Goal: Task Accomplishment & Management: Use online tool/utility

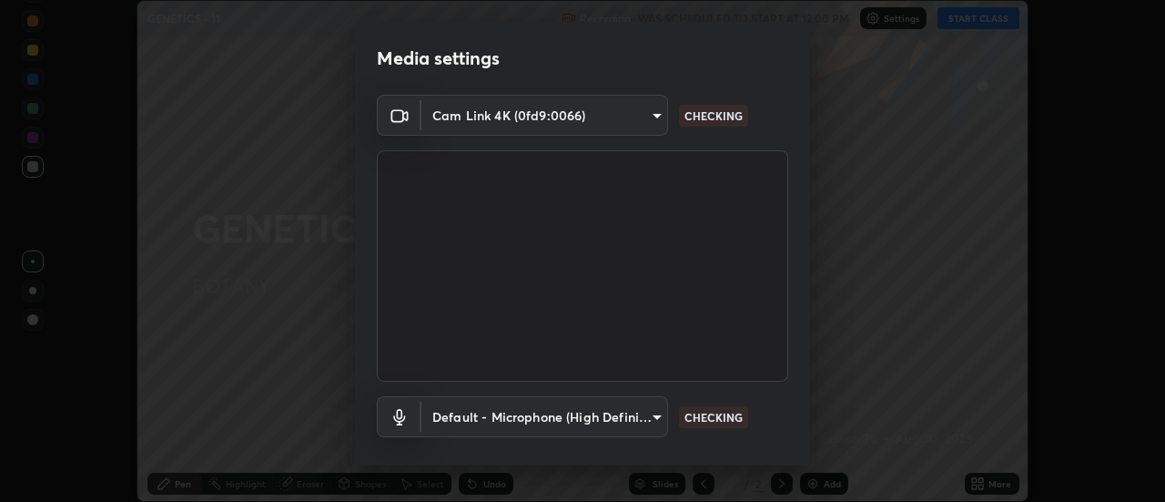
scroll to position [96, 0]
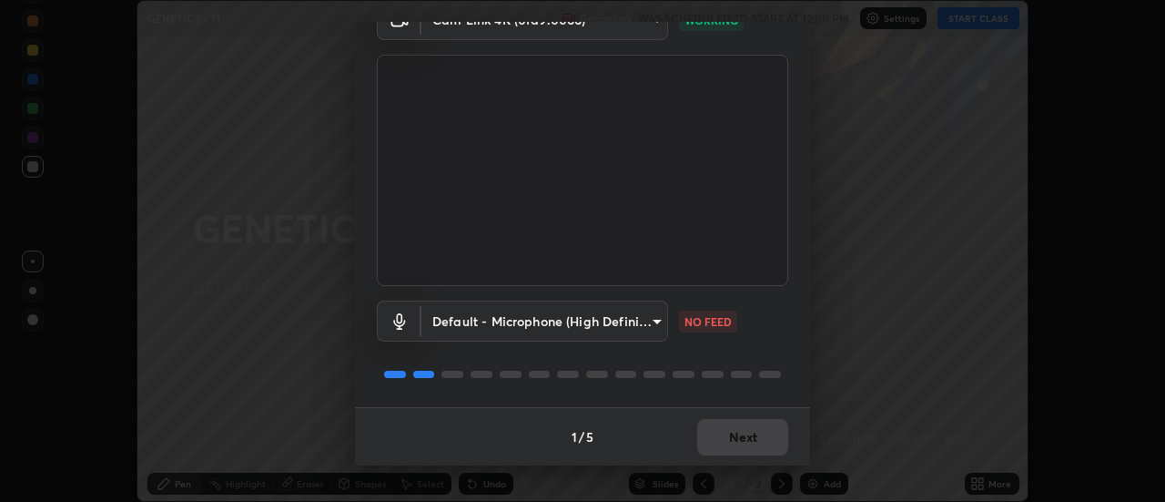
click at [649, 321] on body "Erase all GENETICS - 11 Recording WAS SCHEDULED TO START AT 12:00 PM Settings S…" at bounding box center [582, 251] width 1165 height 502
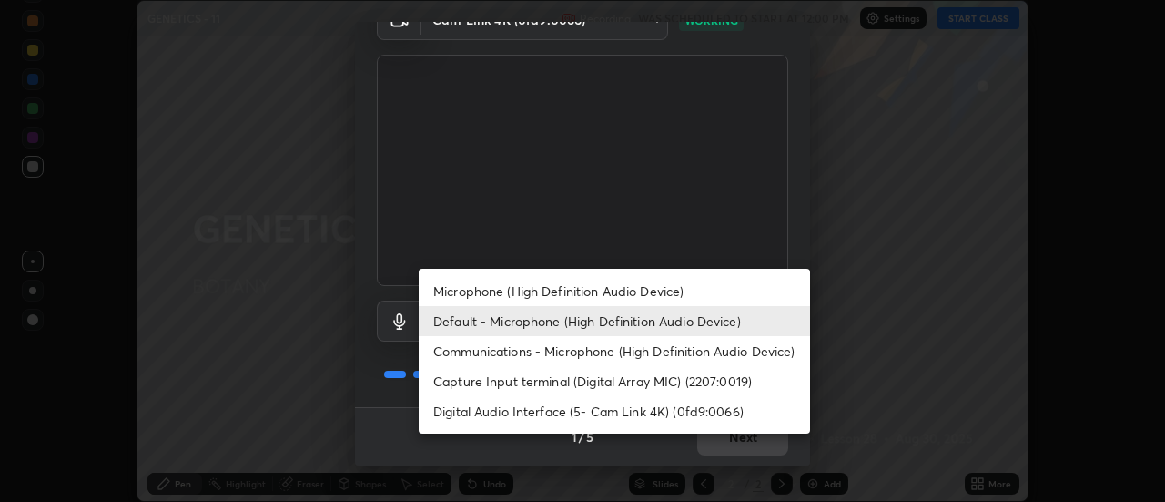
click at [624, 292] on li "Microphone (High Definition Audio Device)" at bounding box center [614, 291] width 391 height 30
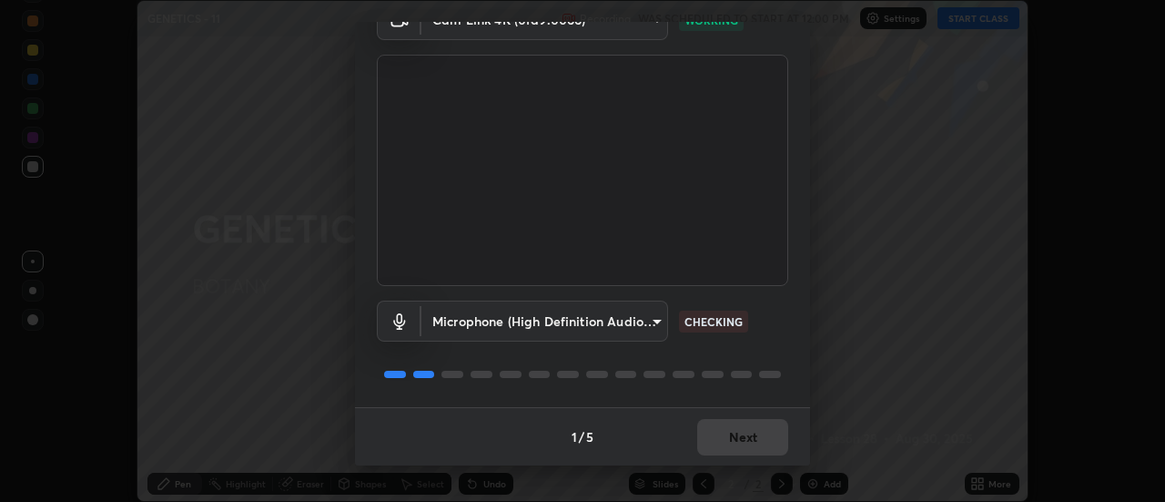
click at [639, 320] on body "Erase all GENETICS - 11 Recording WAS SCHEDULED TO START AT 12:00 PM Settings S…" at bounding box center [582, 251] width 1165 height 502
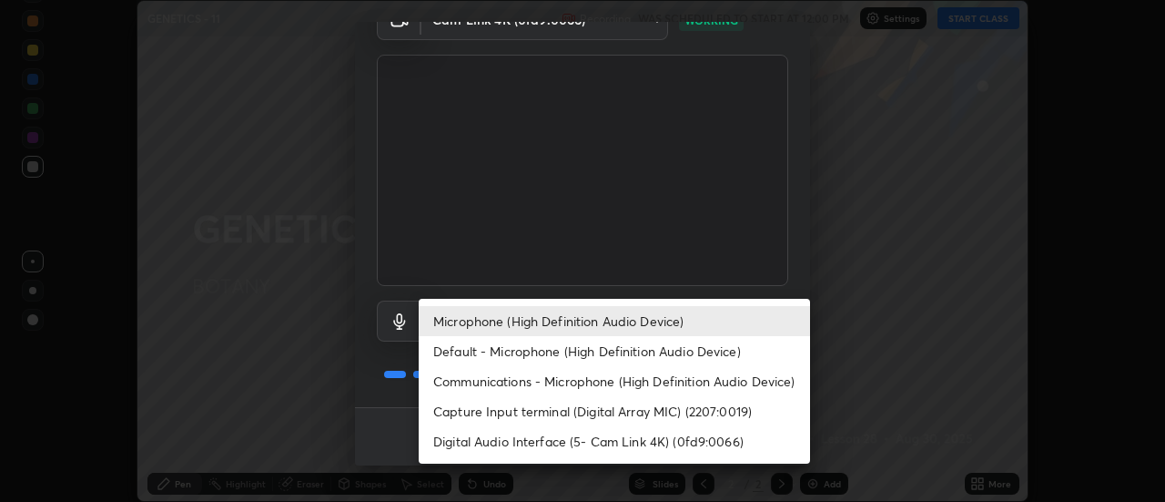
click at [614, 346] on li "Default - Microphone (High Definition Audio Device)" at bounding box center [614, 351] width 391 height 30
type input "default"
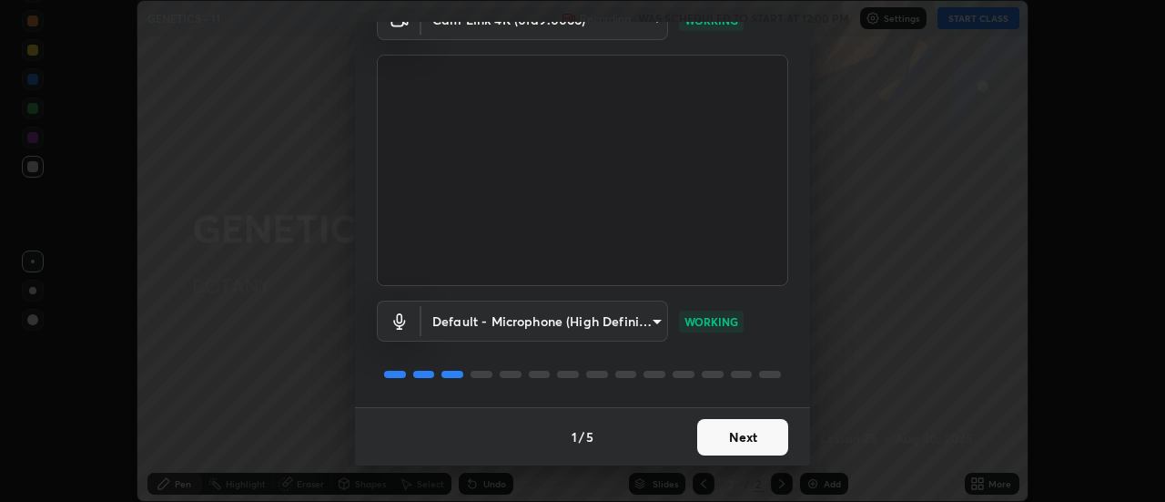
click at [746, 441] on button "Next" at bounding box center [742, 437] width 91 height 36
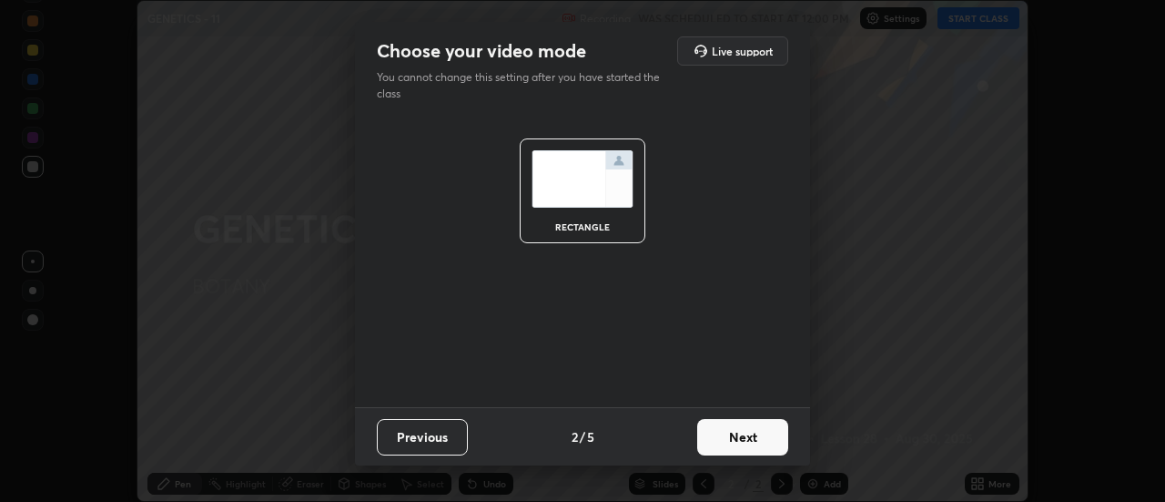
click at [766, 439] on button "Next" at bounding box center [742, 437] width 91 height 36
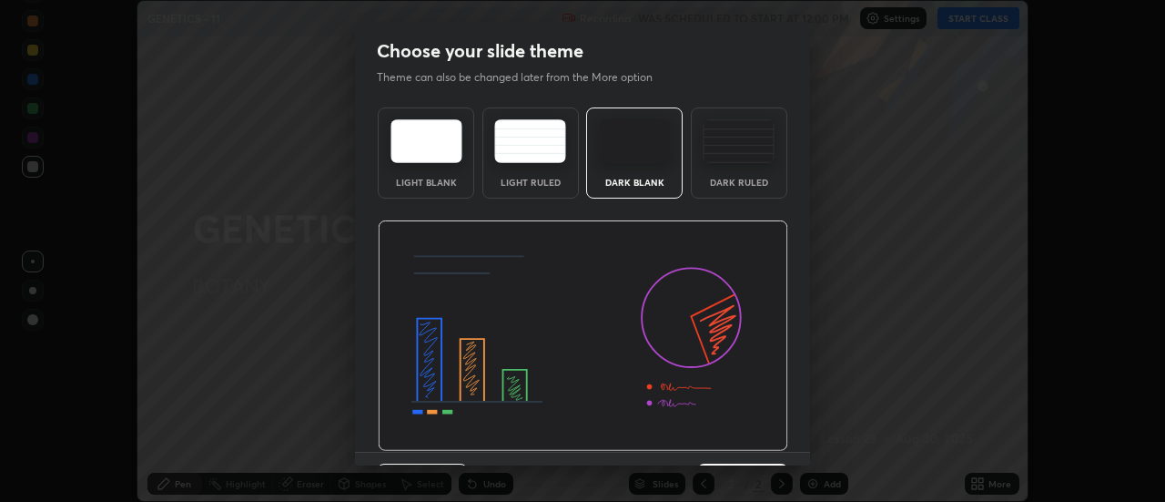
scroll to position [45, 0]
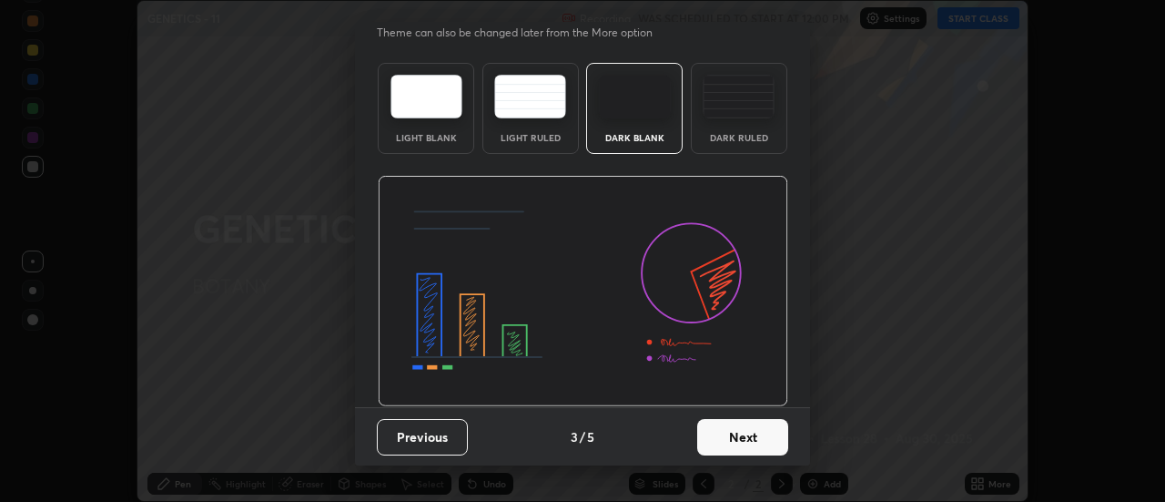
click at [757, 444] on button "Next" at bounding box center [742, 437] width 91 height 36
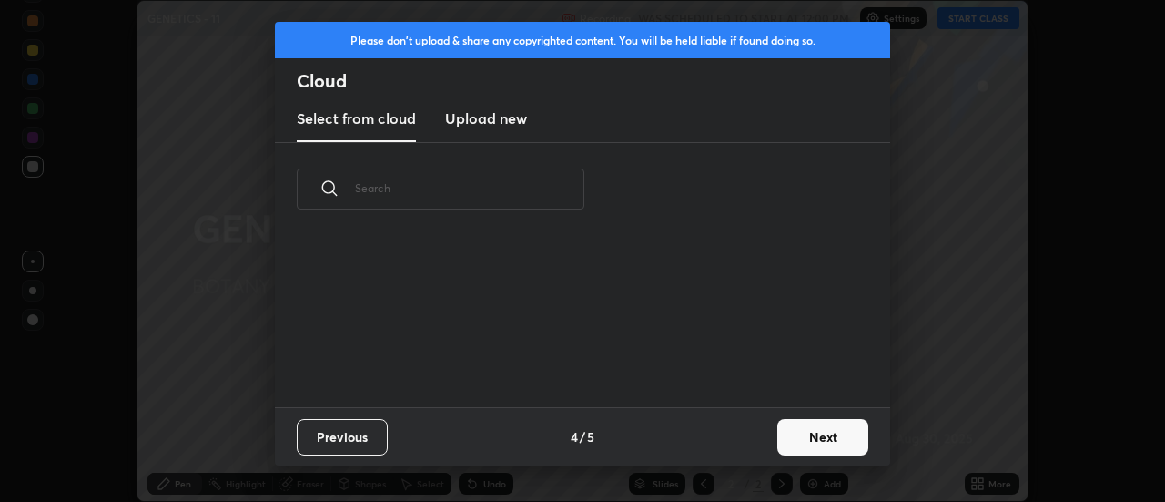
click at [818, 442] on button "Next" at bounding box center [822, 437] width 91 height 36
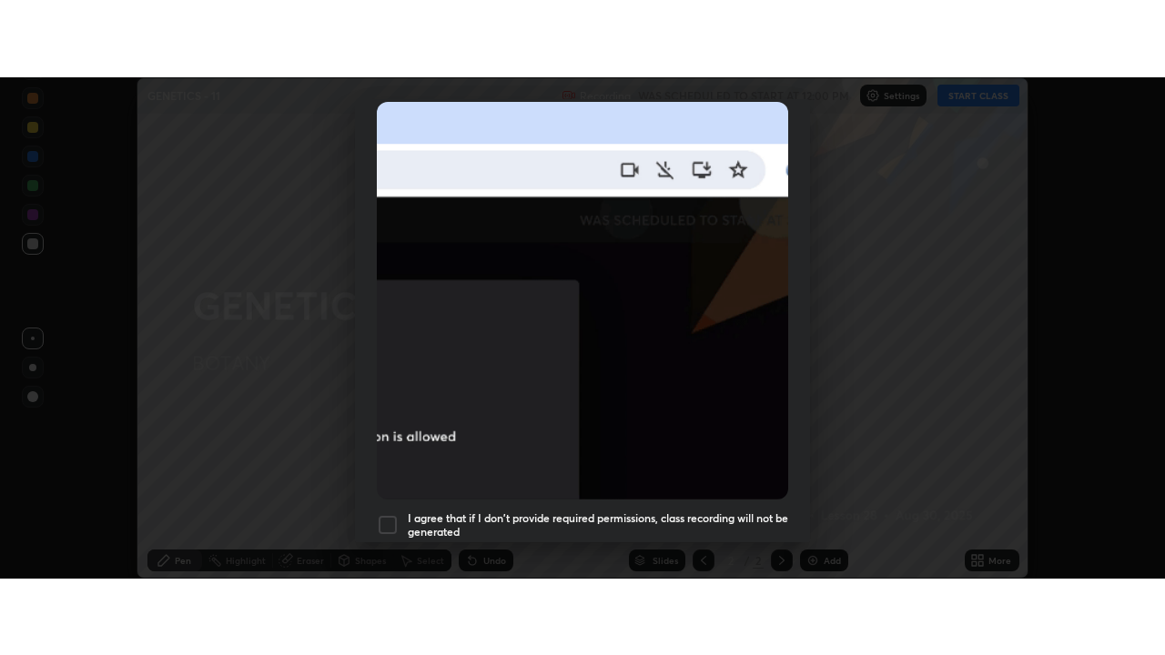
scroll to position [467, 0]
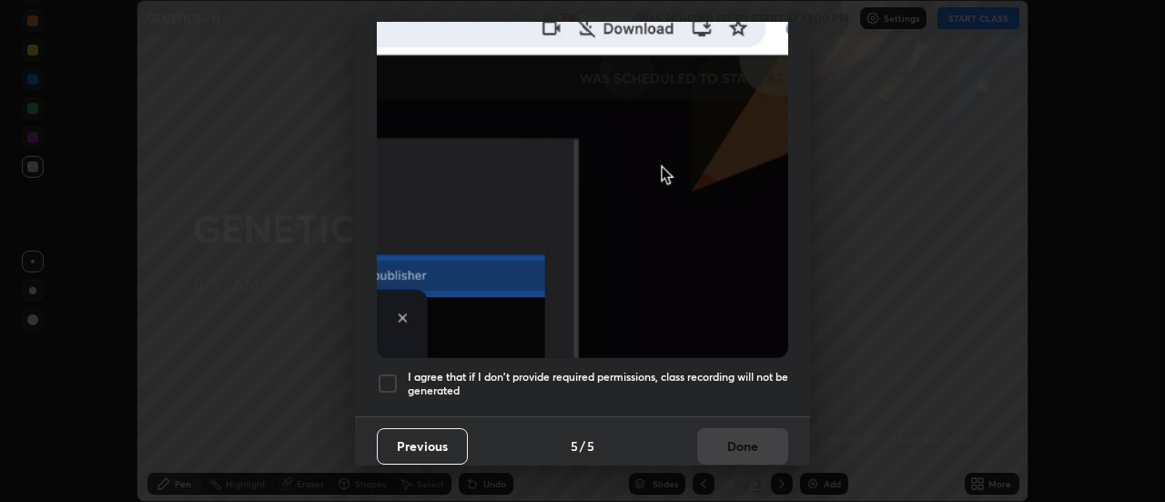
click at [391, 374] on div at bounding box center [388, 383] width 22 height 22
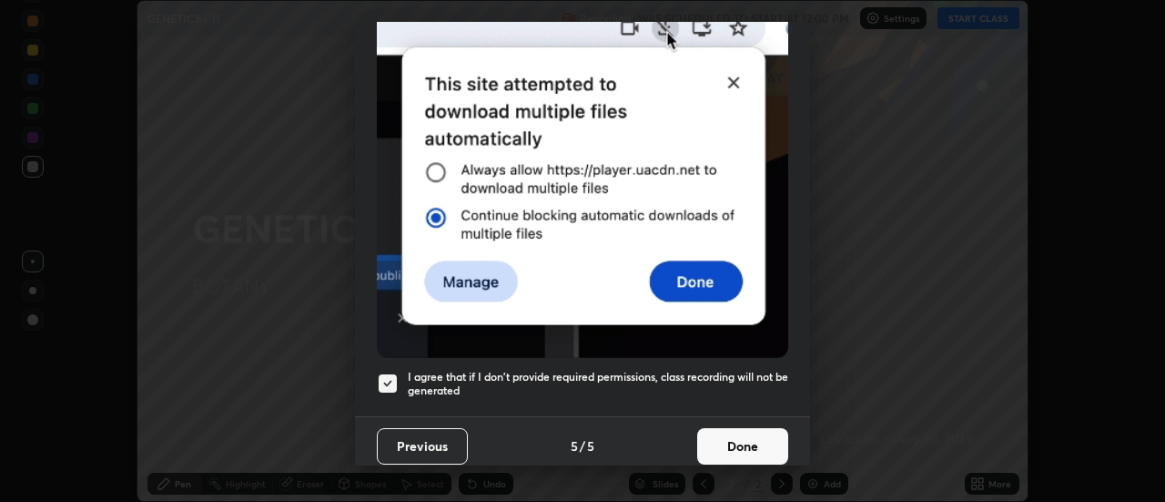
click at [728, 440] on button "Done" at bounding box center [742, 446] width 91 height 36
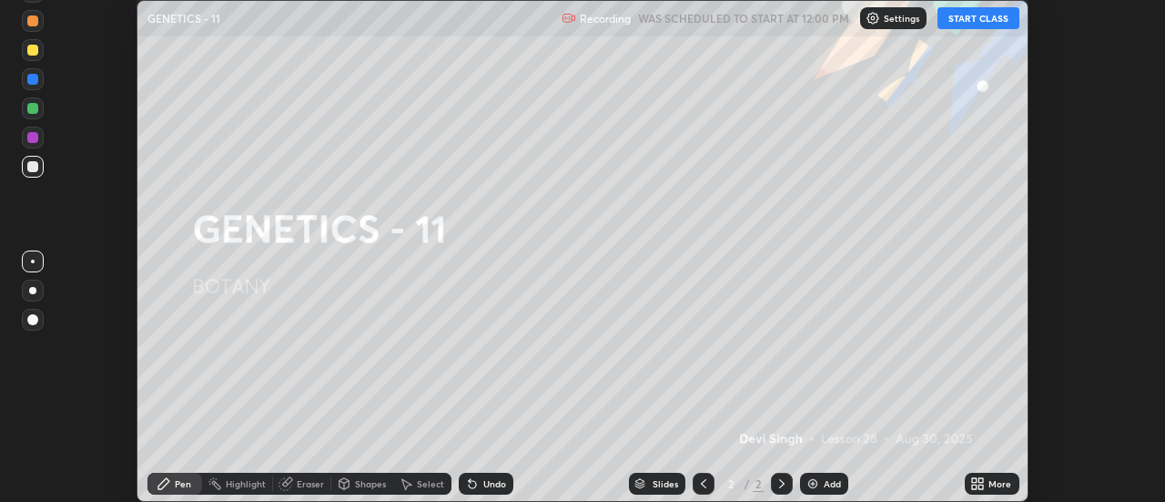
click at [975, 17] on button "START CLASS" at bounding box center [979, 18] width 82 height 22
click at [991, 484] on div "More" at bounding box center [1000, 483] width 23 height 9
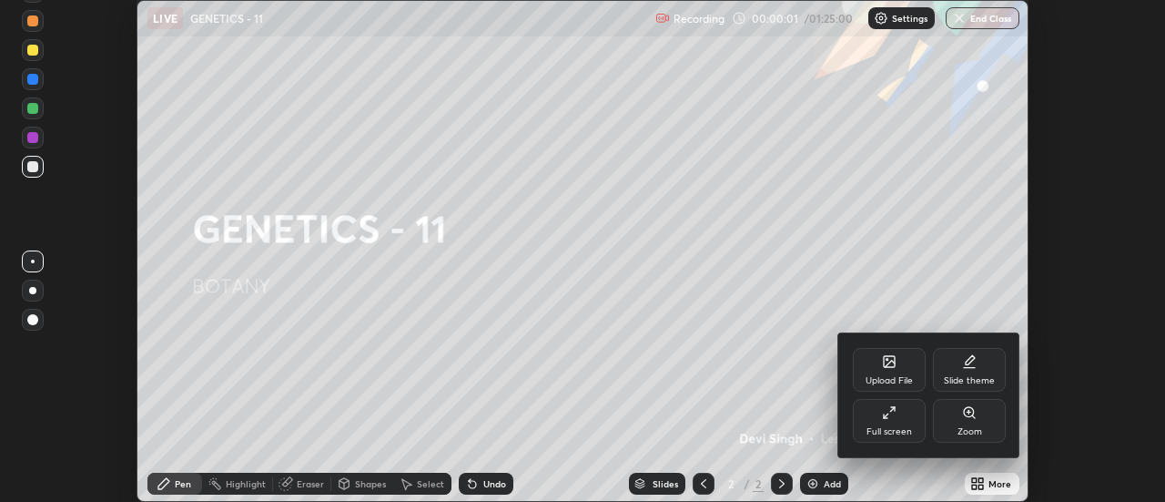
click at [990, 488] on div at bounding box center [582, 251] width 1165 height 502
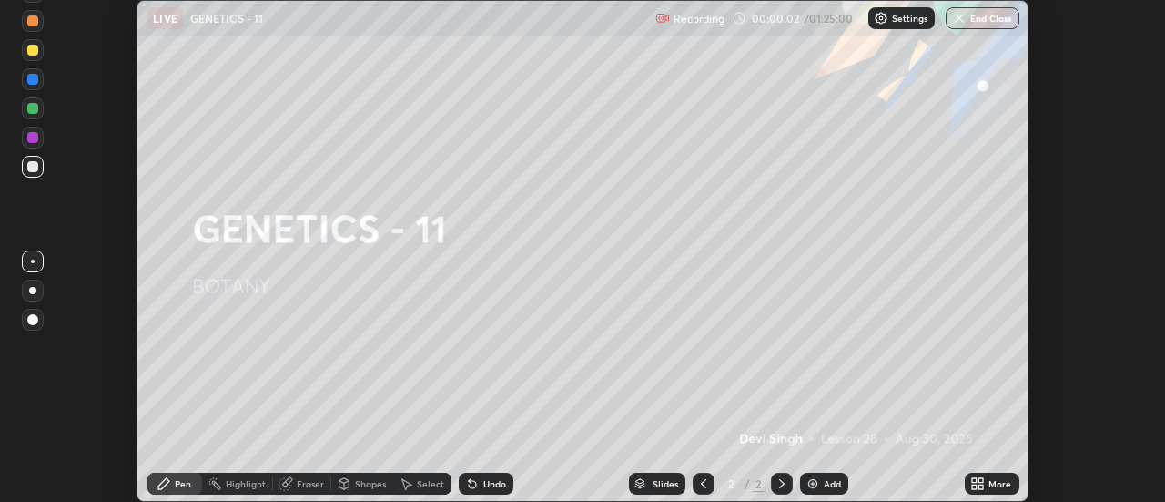
click at [997, 484] on div "More" at bounding box center [1000, 483] width 23 height 9
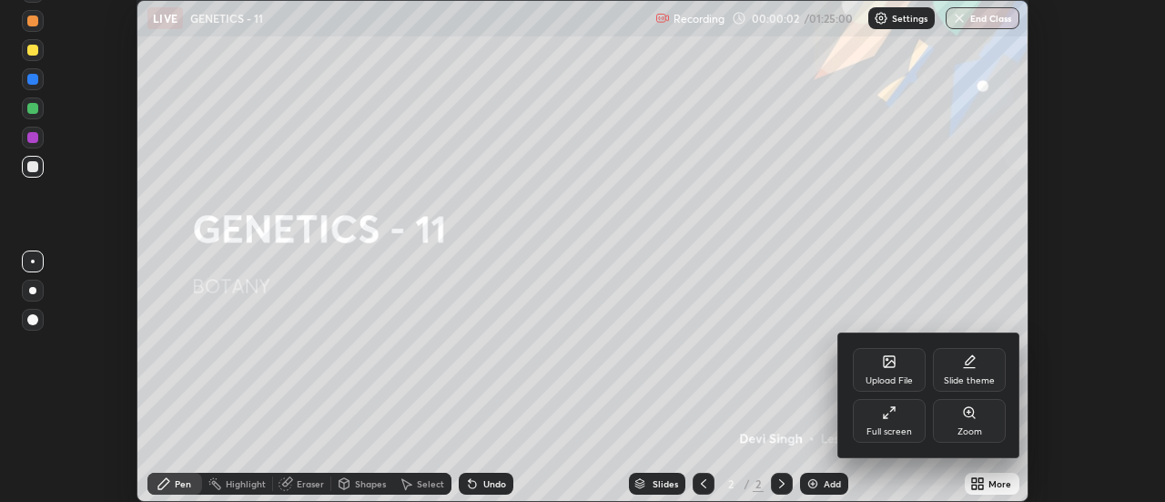
click at [908, 419] on div "Full screen" at bounding box center [889, 421] width 73 height 44
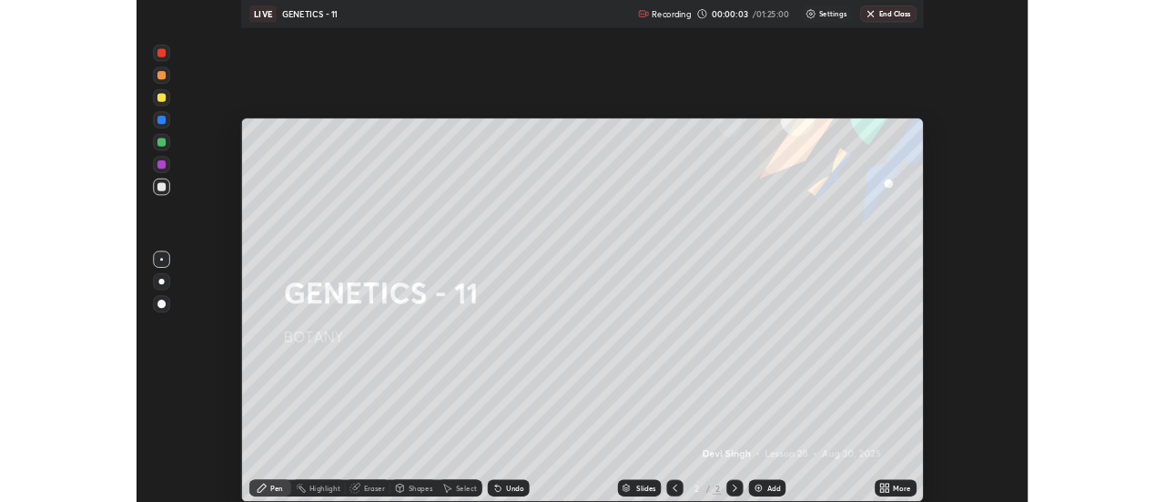
scroll to position [655, 1165]
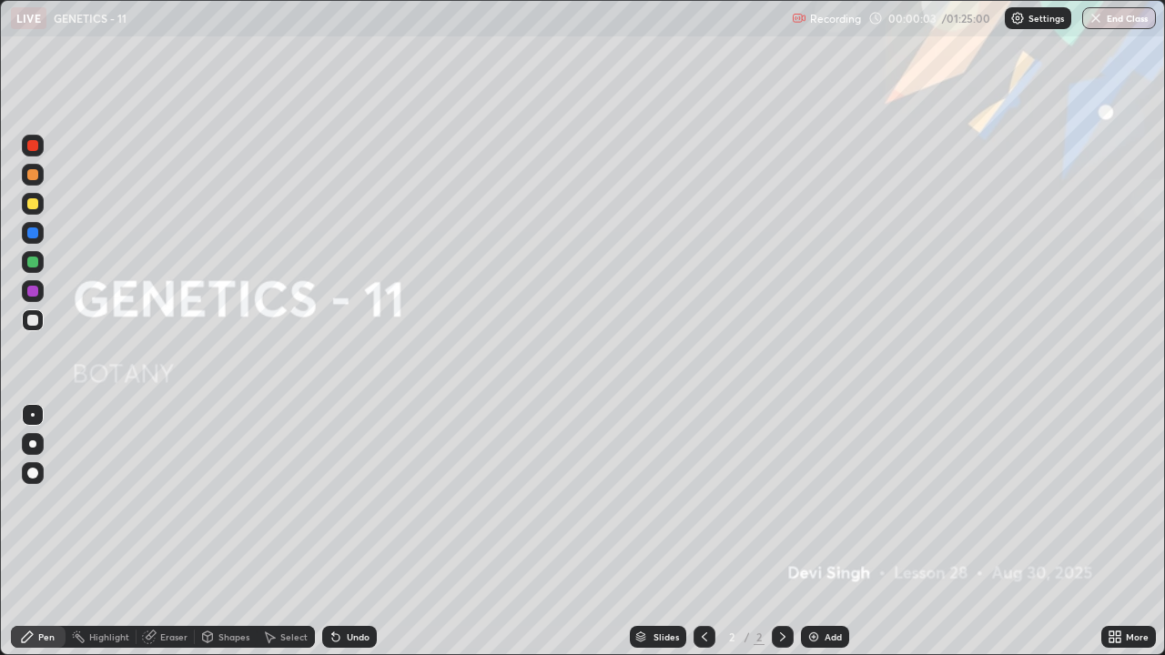
click at [829, 501] on div "Add" at bounding box center [833, 637] width 17 height 9
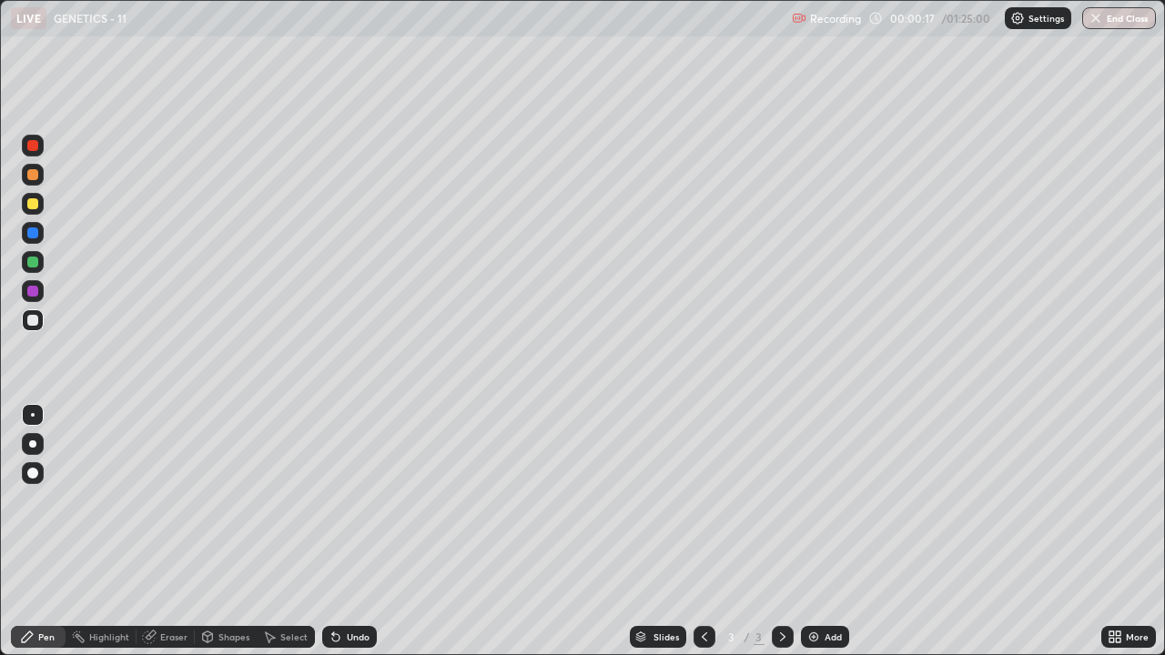
click at [225, 501] on div "Shapes" at bounding box center [226, 637] width 62 height 22
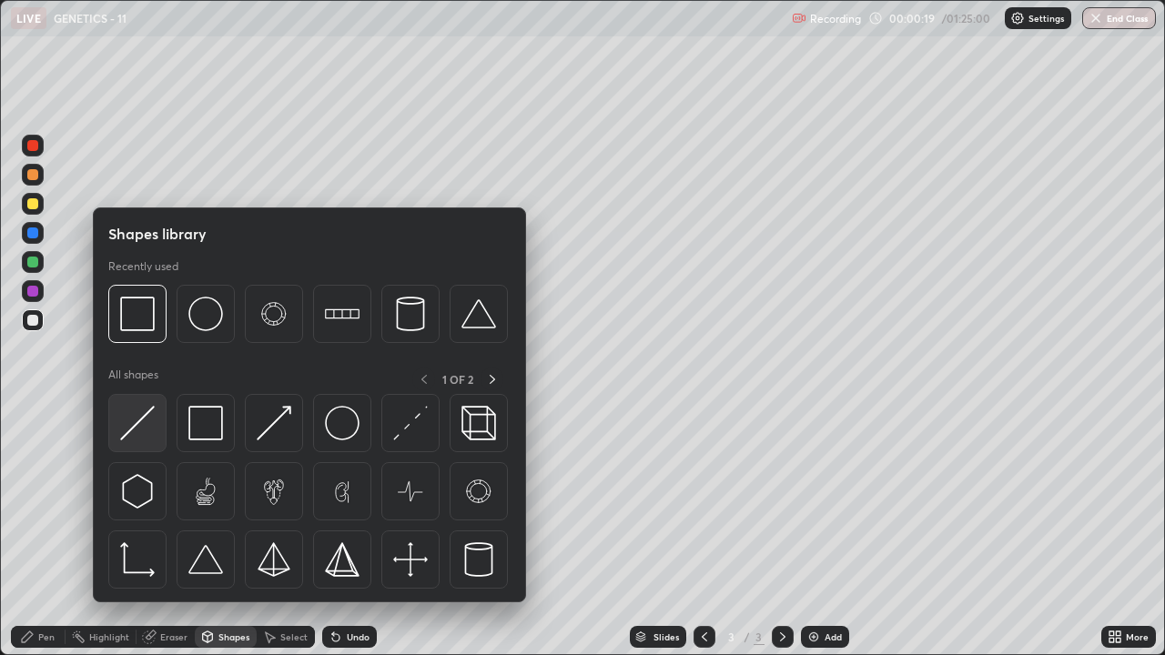
click at [126, 421] on img at bounding box center [137, 423] width 35 height 35
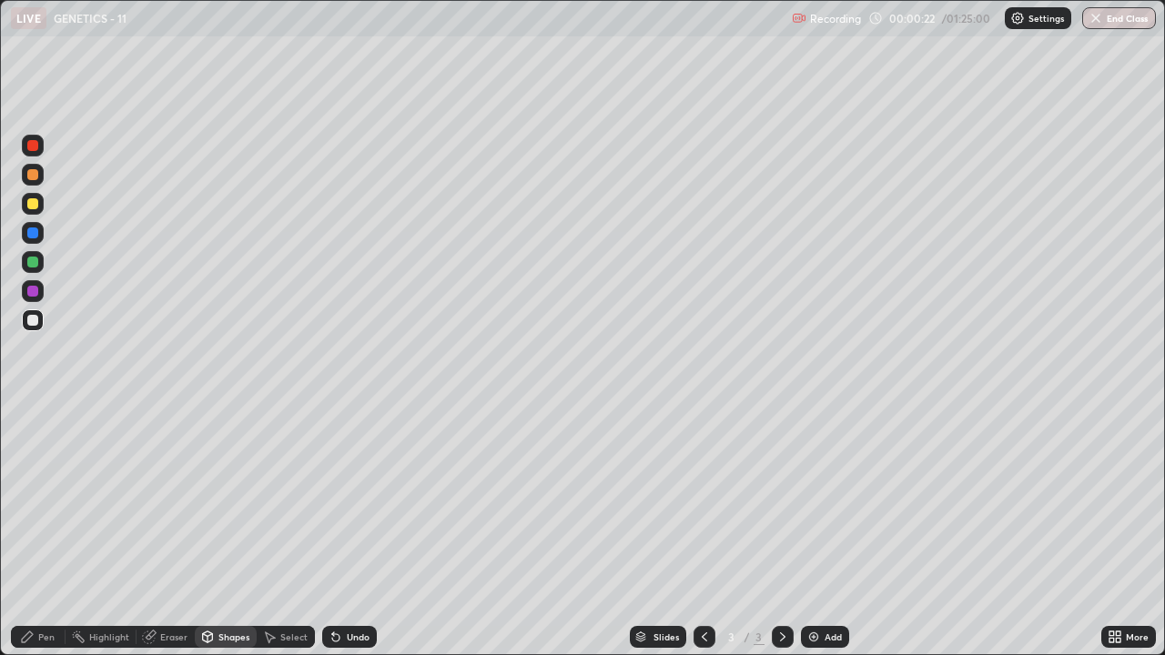
click at [28, 203] on div at bounding box center [32, 203] width 11 height 11
click at [32, 318] on div at bounding box center [32, 320] width 11 height 11
click at [46, 501] on div "Pen" at bounding box center [46, 637] width 16 height 9
click at [29, 143] on div at bounding box center [32, 145] width 11 height 11
click at [33, 234] on div at bounding box center [32, 233] width 11 height 11
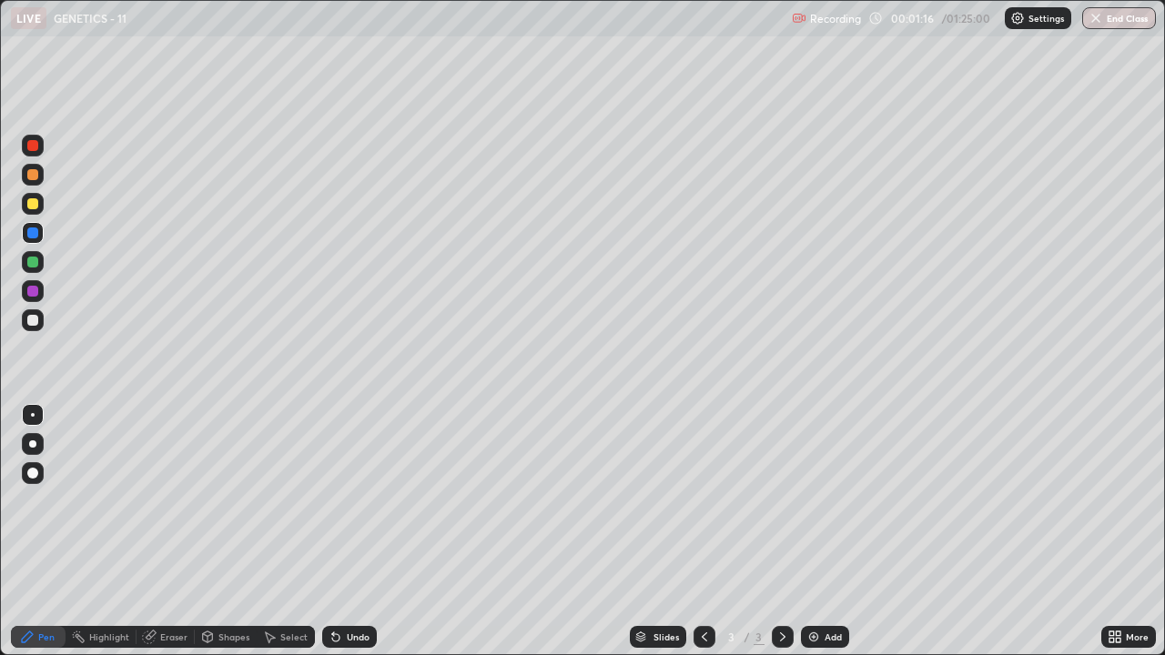
click at [218, 501] on div "Shapes" at bounding box center [233, 637] width 31 height 9
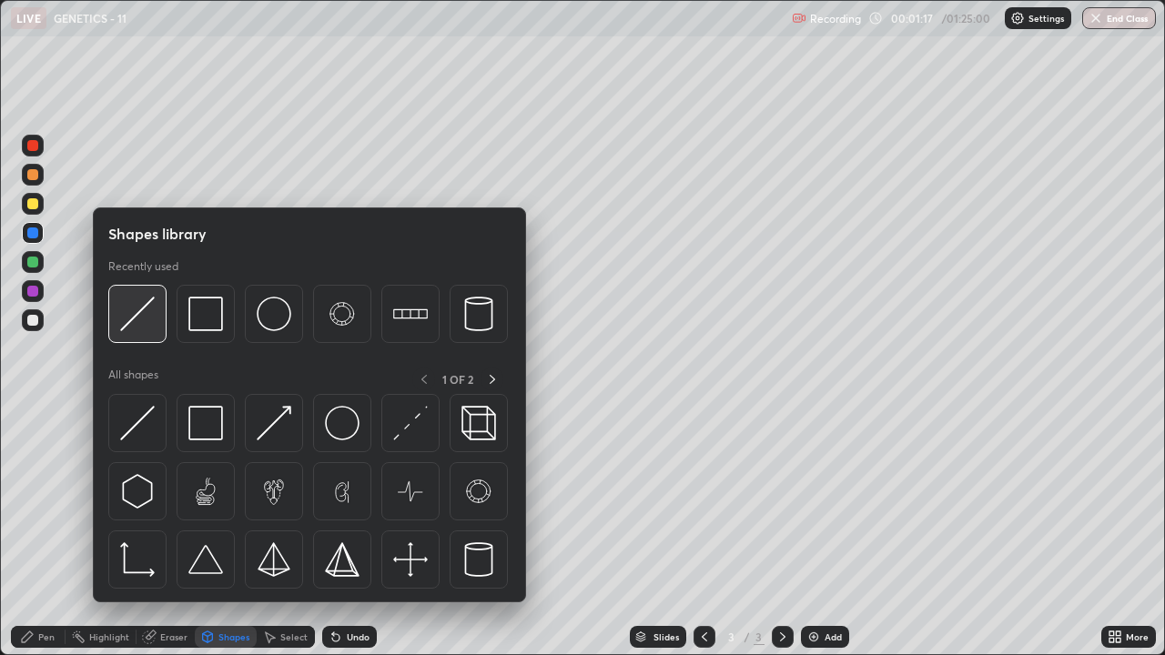
click at [135, 321] on img at bounding box center [137, 314] width 35 height 35
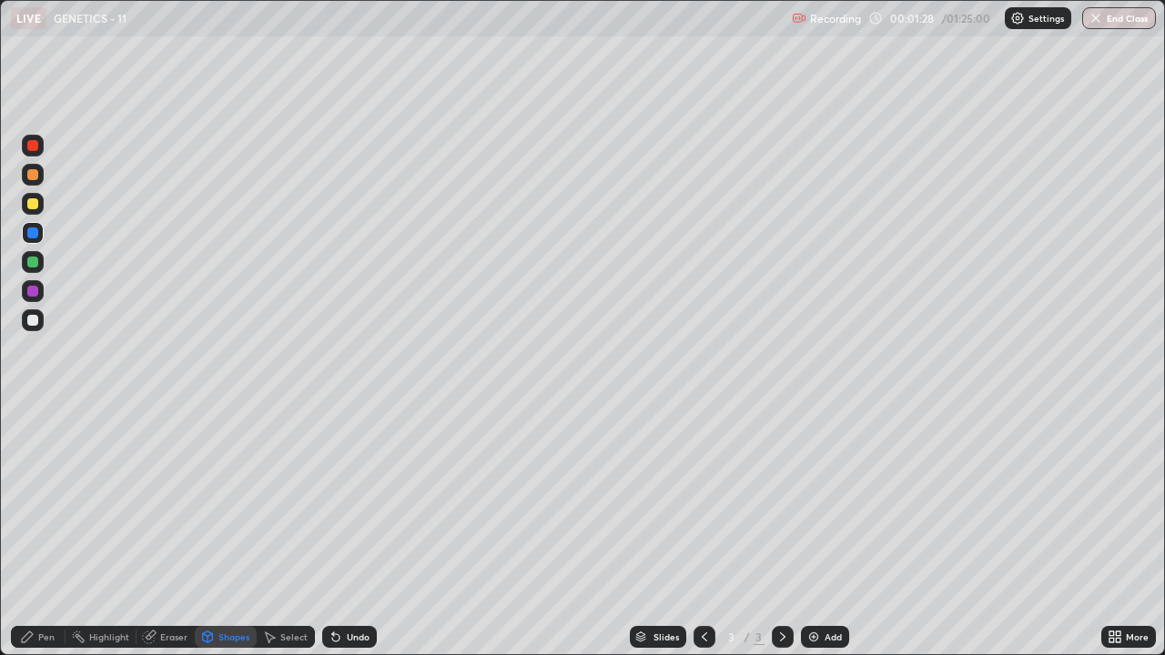
click at [32, 144] on div at bounding box center [32, 145] width 11 height 11
click at [44, 501] on div "Pen" at bounding box center [46, 637] width 16 height 9
click at [224, 501] on div "Shapes" at bounding box center [233, 637] width 31 height 9
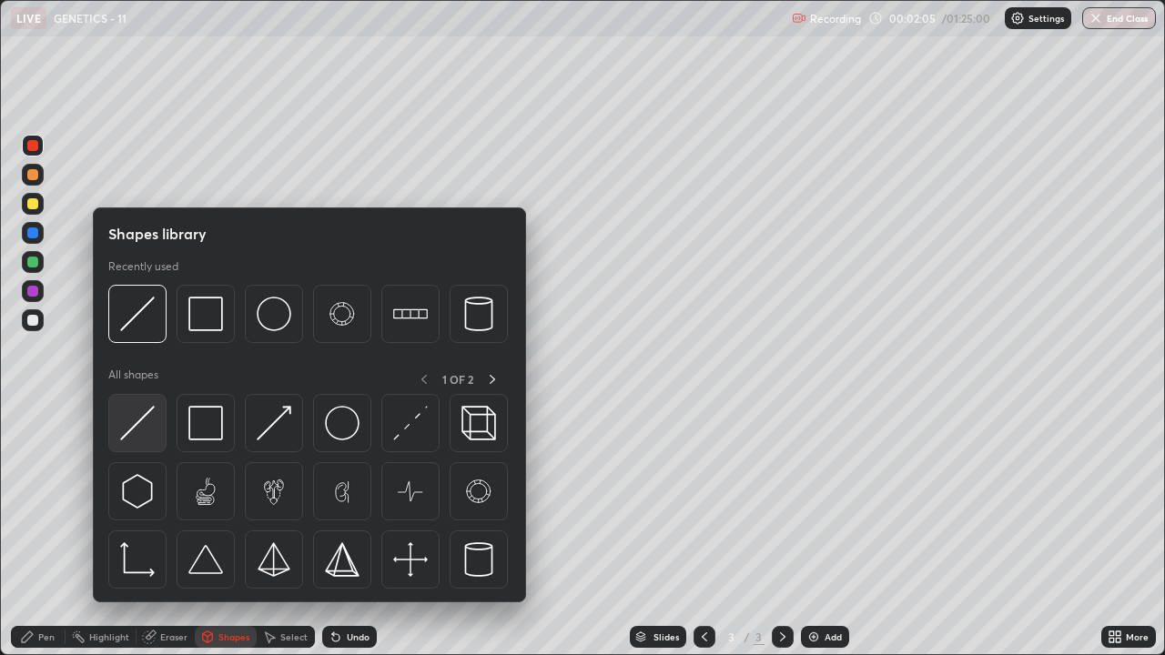
click at [137, 419] on img at bounding box center [137, 423] width 35 height 35
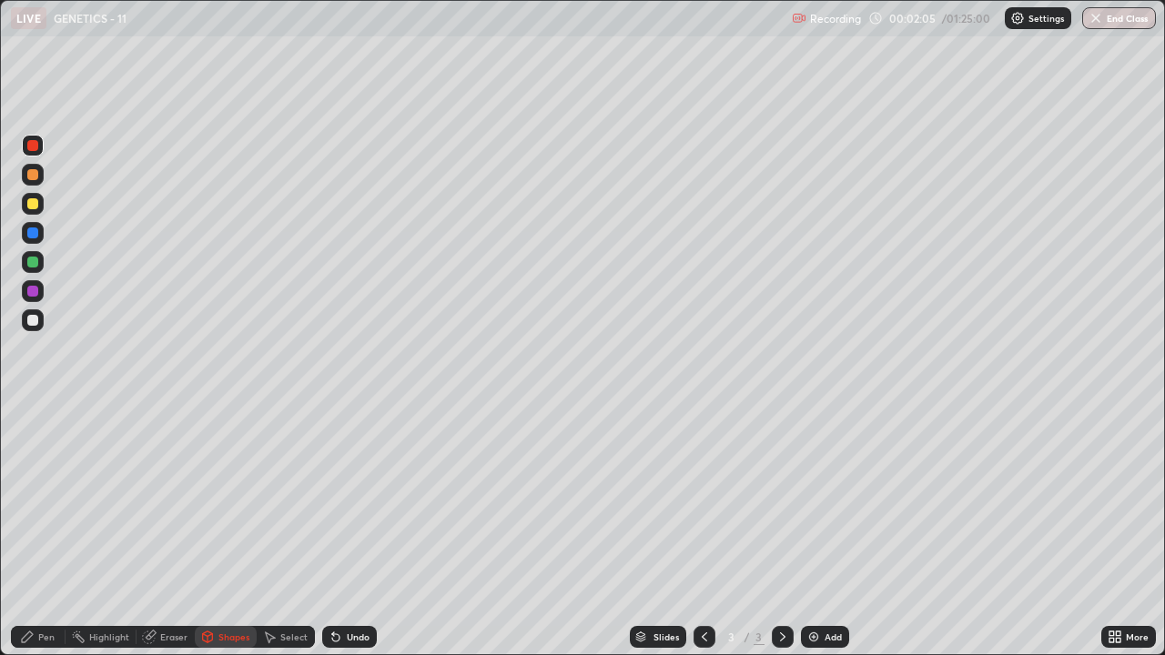
click at [29, 231] on div at bounding box center [32, 233] width 11 height 11
click at [31, 501] on icon at bounding box center [27, 637] width 11 height 11
click at [33, 323] on div at bounding box center [32, 320] width 11 height 11
click at [292, 501] on div "Select" at bounding box center [293, 637] width 27 height 9
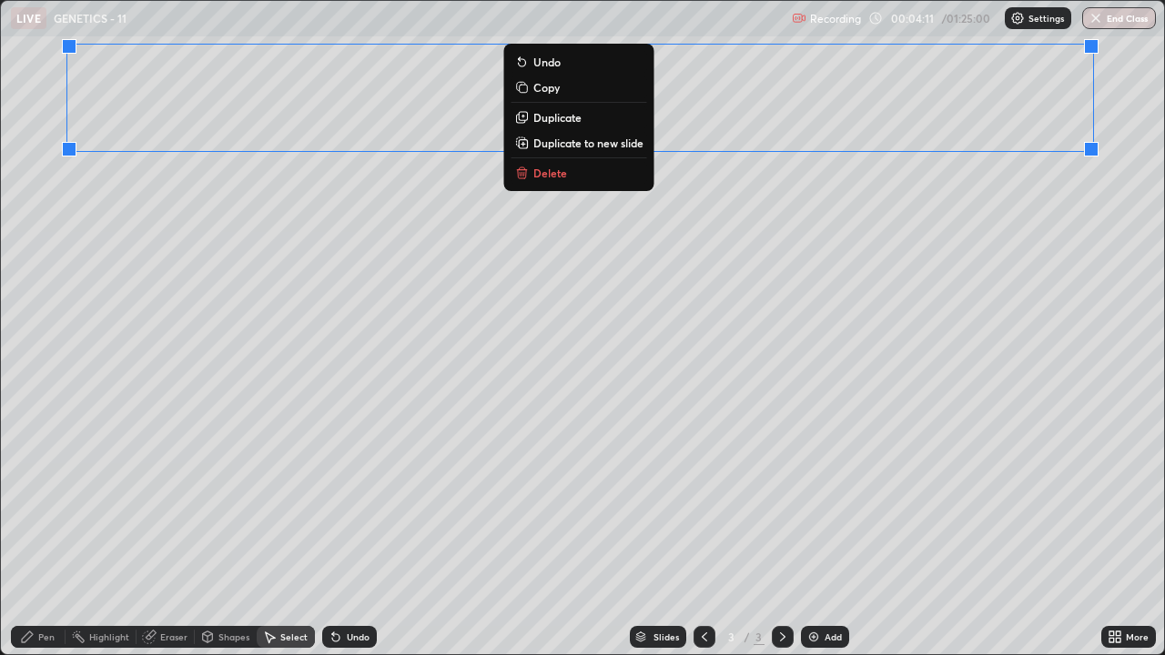
click at [566, 118] on p "Duplicate" at bounding box center [557, 117] width 48 height 15
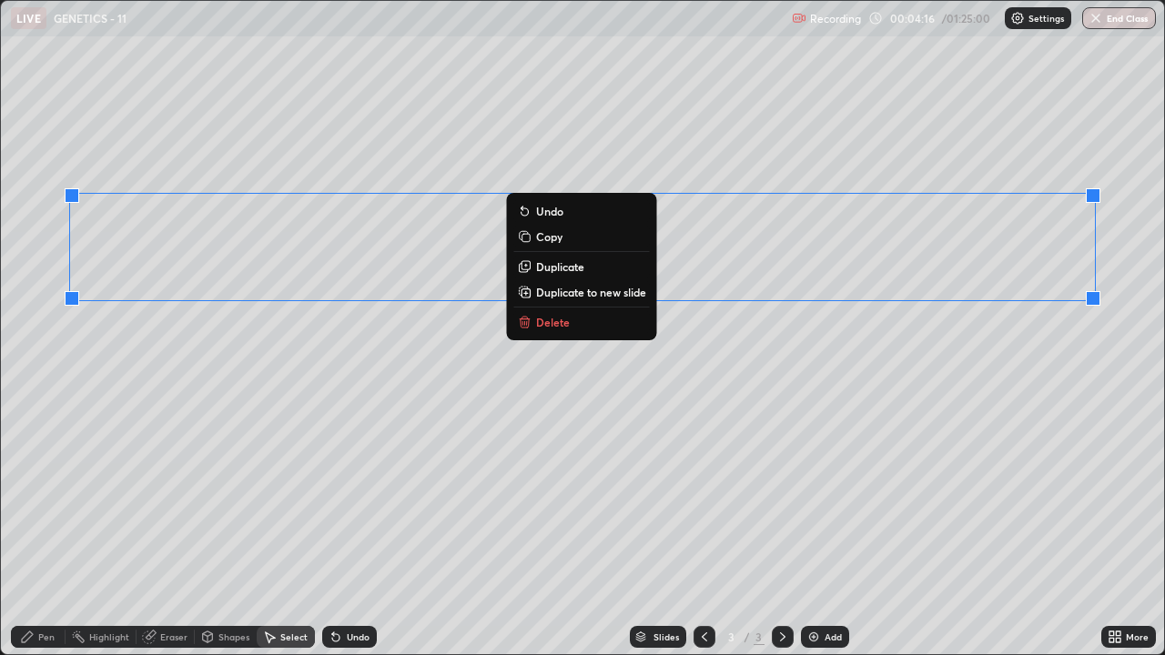
click at [685, 407] on div "0 ° Undo Copy Duplicate Duplicate to new slide Delete" at bounding box center [582, 328] width 1163 height 654
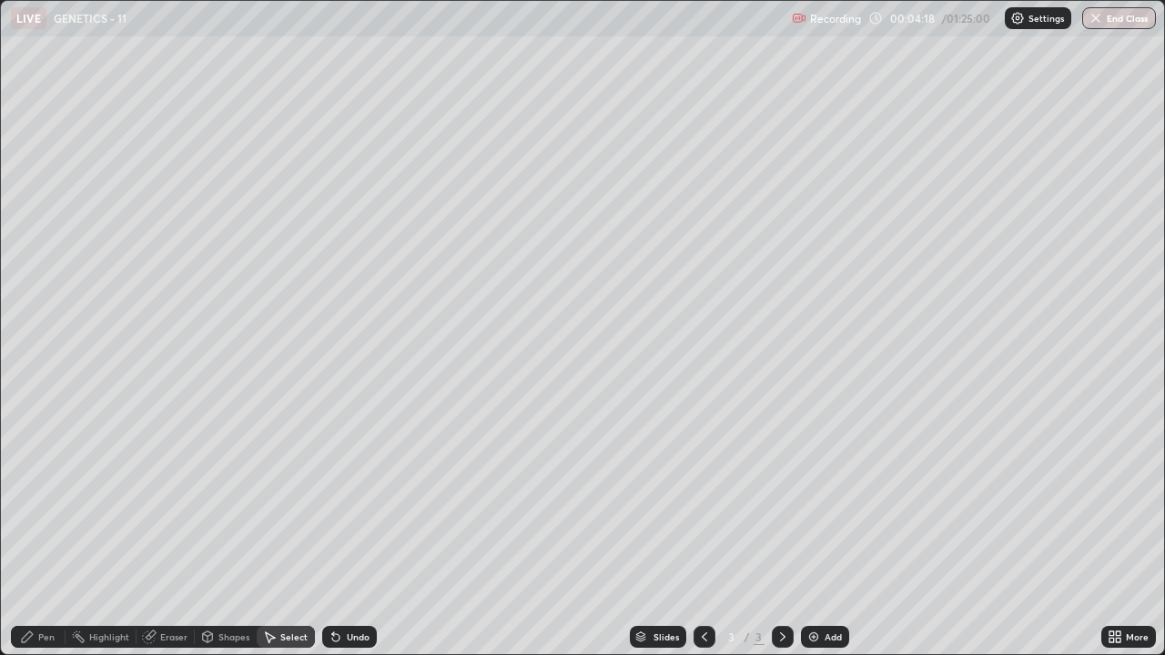
click at [166, 501] on div "Eraser" at bounding box center [173, 637] width 27 height 9
click at [41, 501] on div "Pen" at bounding box center [46, 637] width 16 height 9
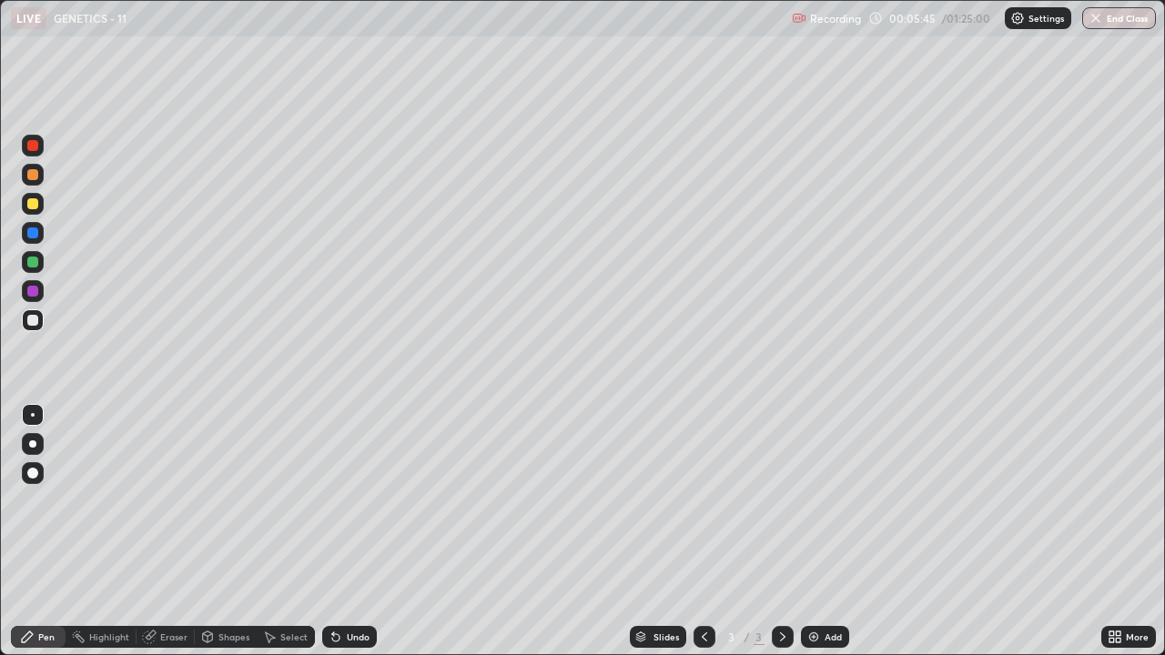
click at [288, 501] on div "Select" at bounding box center [293, 637] width 27 height 9
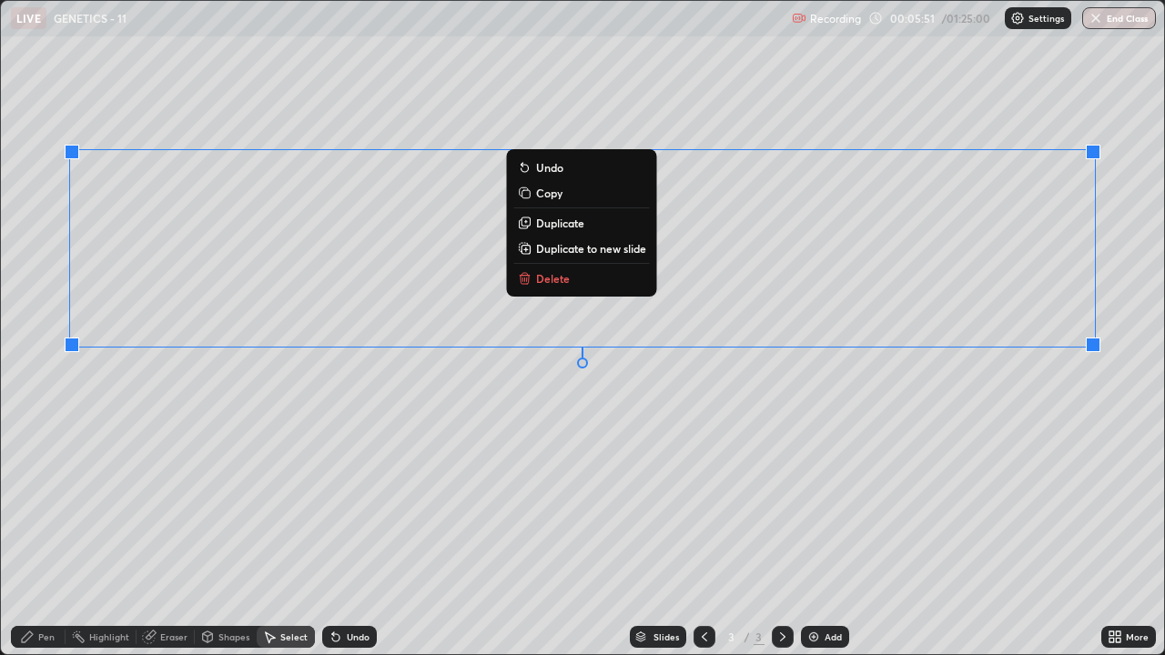
click at [567, 225] on p "Duplicate" at bounding box center [560, 223] width 48 height 15
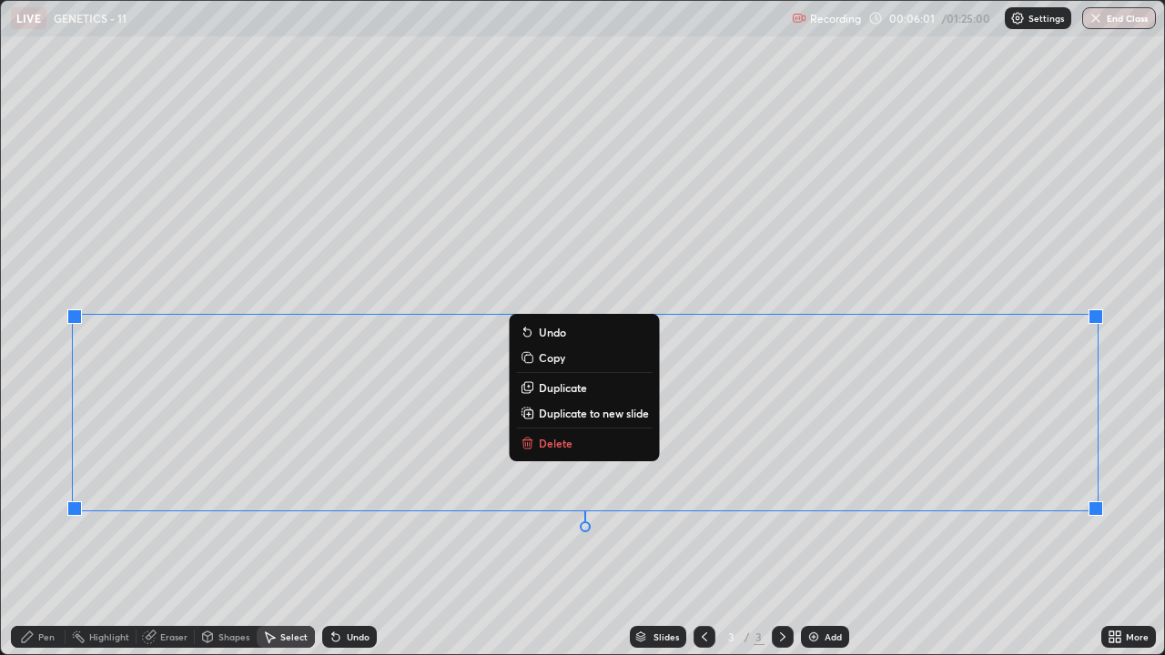
click at [712, 501] on div "0 ° Undo Copy Duplicate Duplicate to new slide Delete" at bounding box center [582, 328] width 1163 height 654
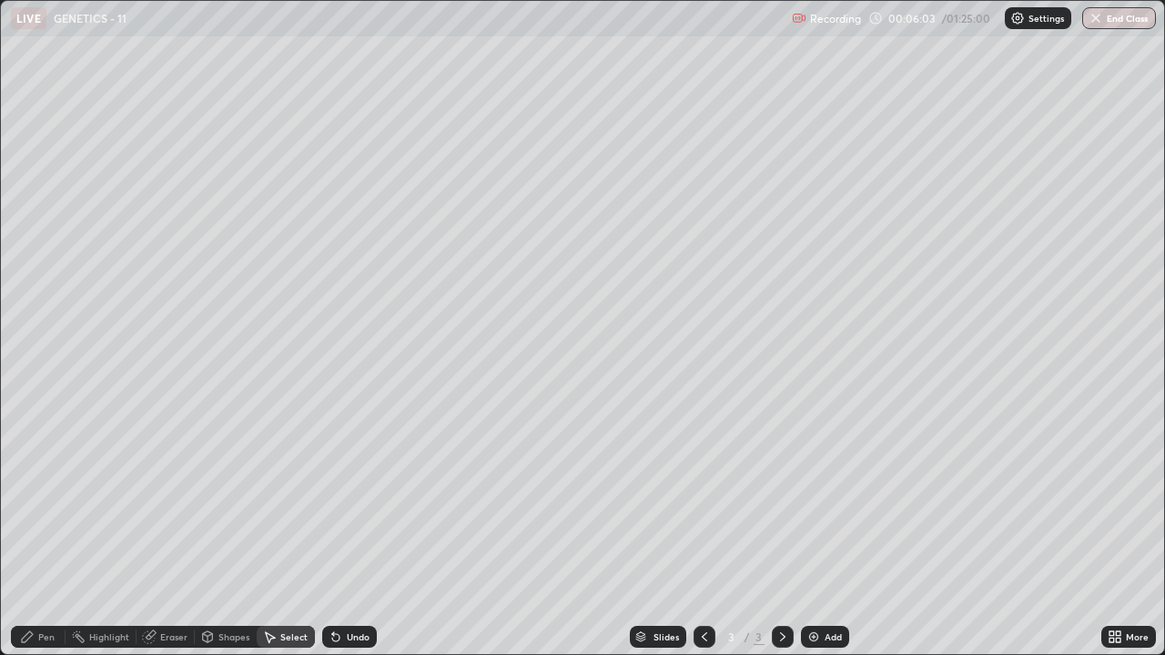
click at [164, 501] on div "Eraser" at bounding box center [166, 637] width 58 height 22
click at [31, 501] on icon at bounding box center [27, 637] width 11 height 11
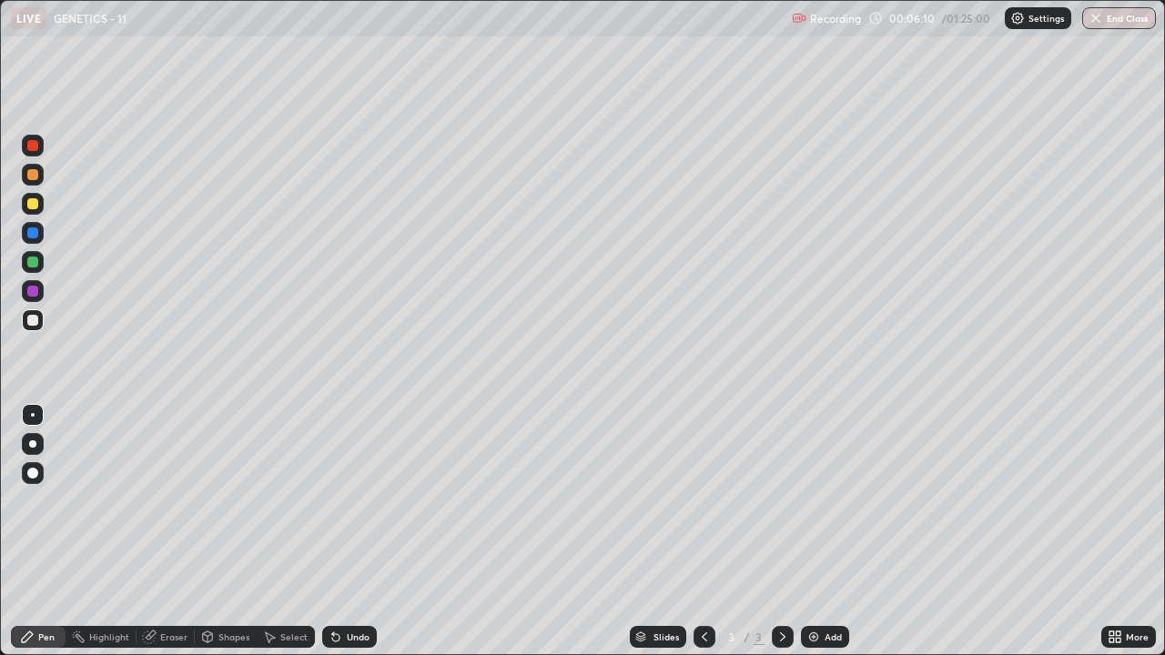
click at [31, 234] on div at bounding box center [32, 233] width 11 height 11
click at [34, 320] on div at bounding box center [32, 320] width 11 height 11
click at [30, 236] on div at bounding box center [32, 233] width 11 height 11
click at [170, 501] on div "Eraser" at bounding box center [173, 637] width 27 height 9
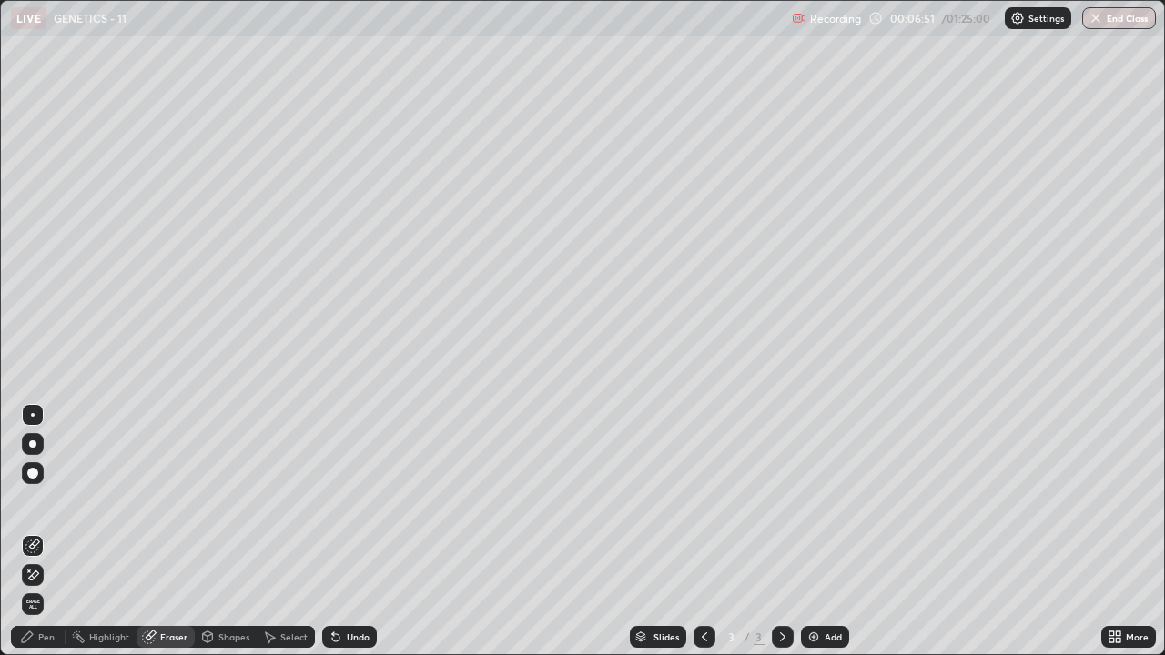
click at [34, 501] on icon at bounding box center [27, 637] width 15 height 15
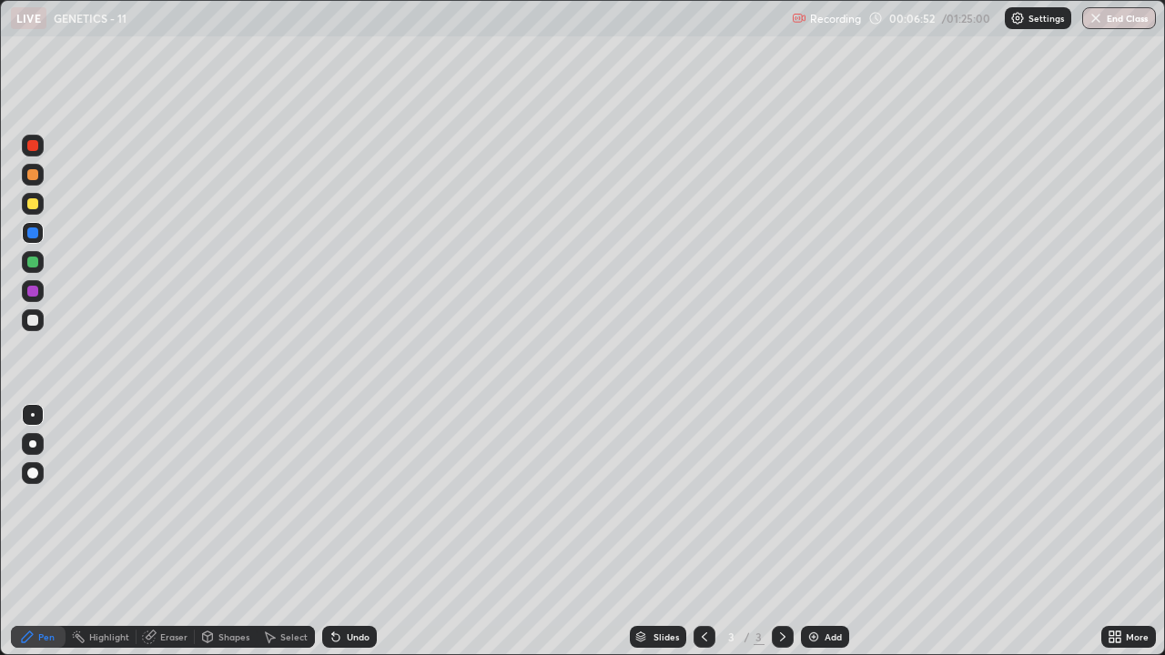
click at [36, 325] on div at bounding box center [33, 321] width 22 height 22
click at [32, 263] on div at bounding box center [32, 262] width 11 height 11
click at [173, 501] on div "Eraser" at bounding box center [173, 637] width 27 height 9
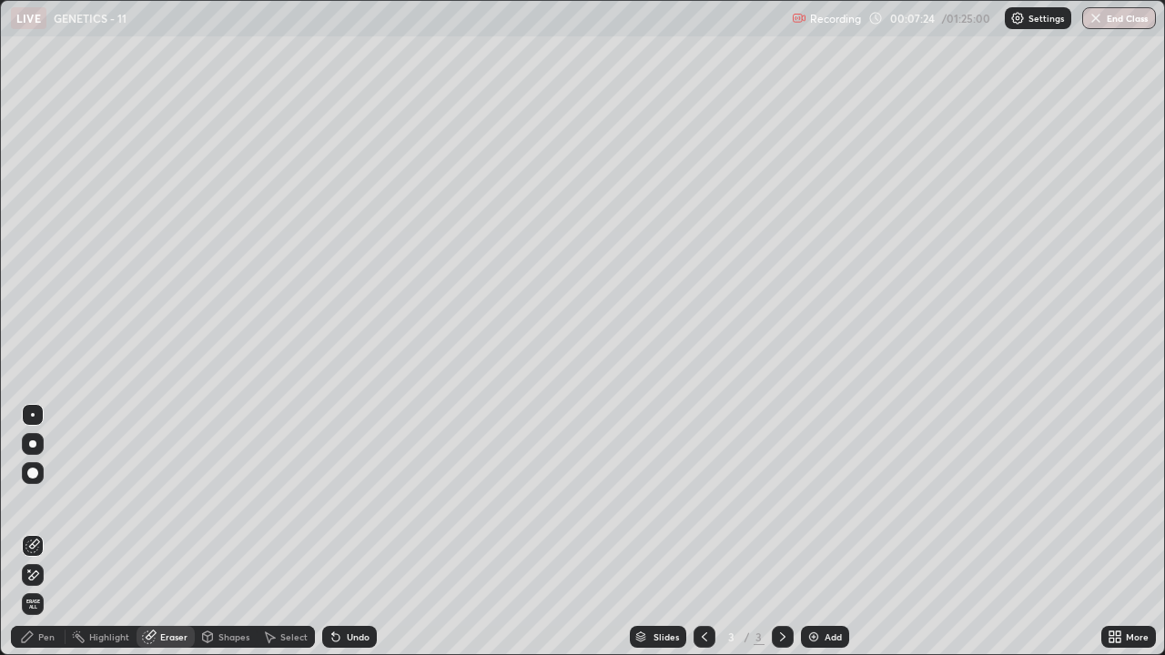
click at [42, 501] on div "Pen" at bounding box center [46, 637] width 16 height 9
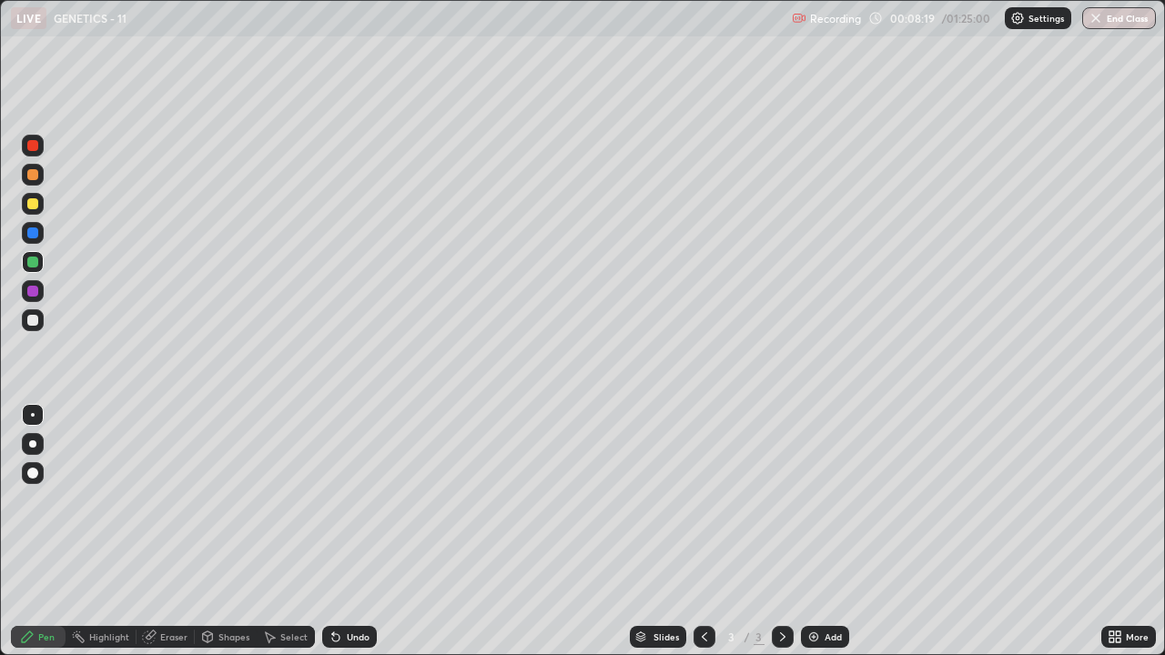
click at [287, 501] on div "Select" at bounding box center [293, 637] width 27 height 9
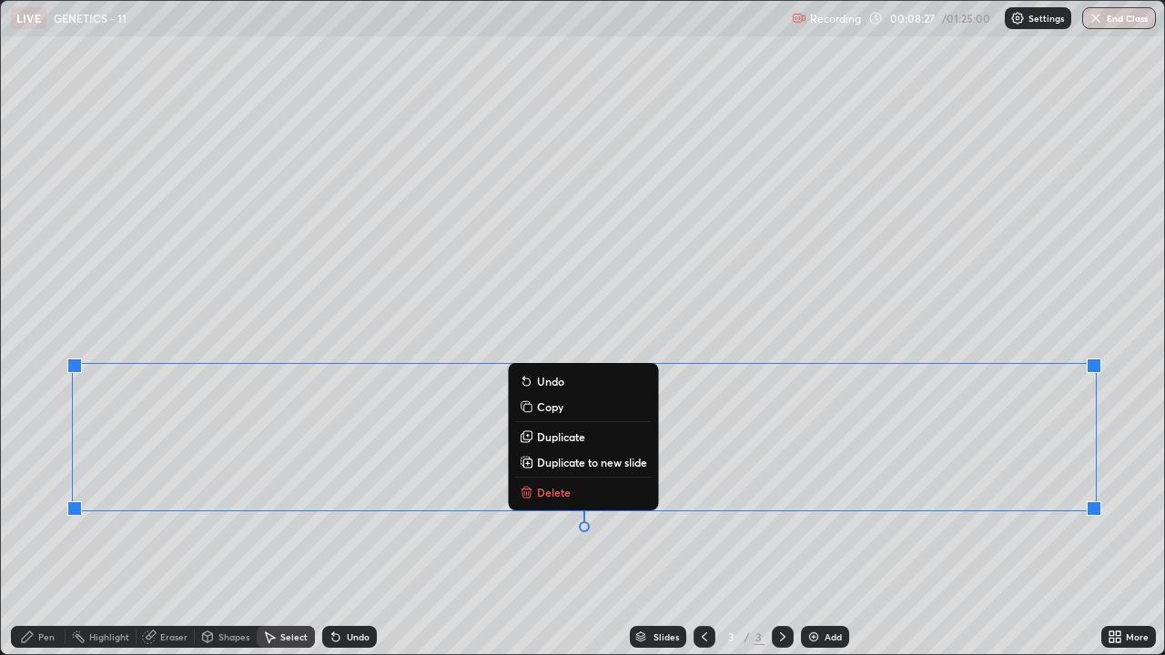
click at [577, 439] on p "Duplicate" at bounding box center [561, 437] width 48 height 15
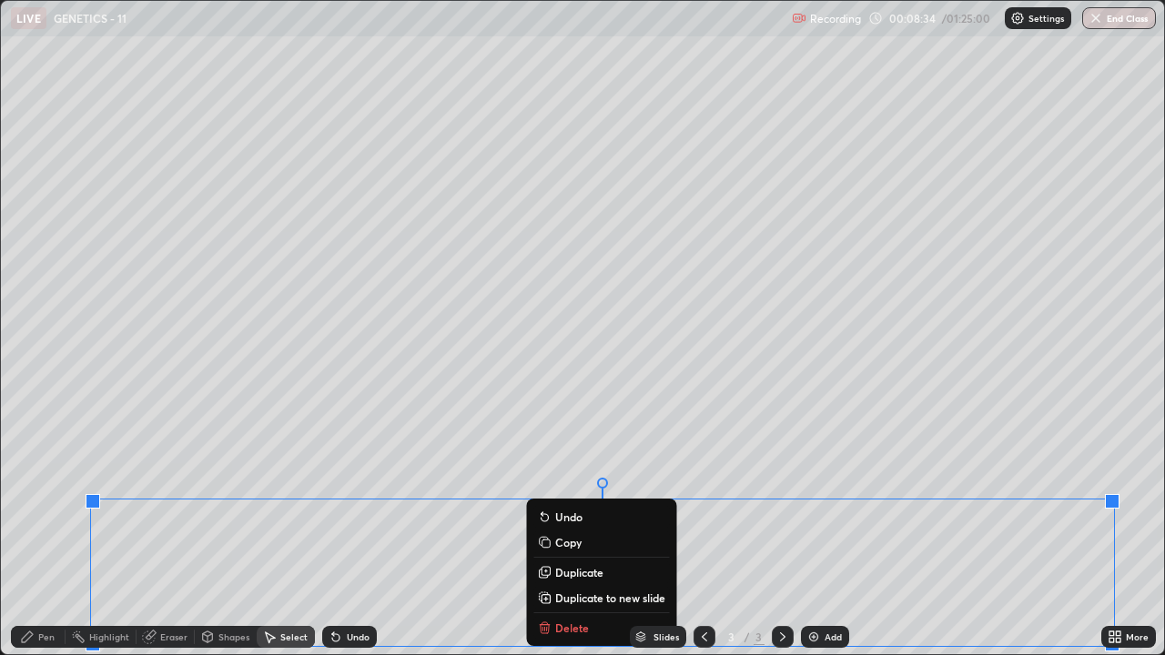
click at [1124, 417] on div "0 ° Undo Copy Duplicate Duplicate to new slide Delete" at bounding box center [582, 328] width 1163 height 654
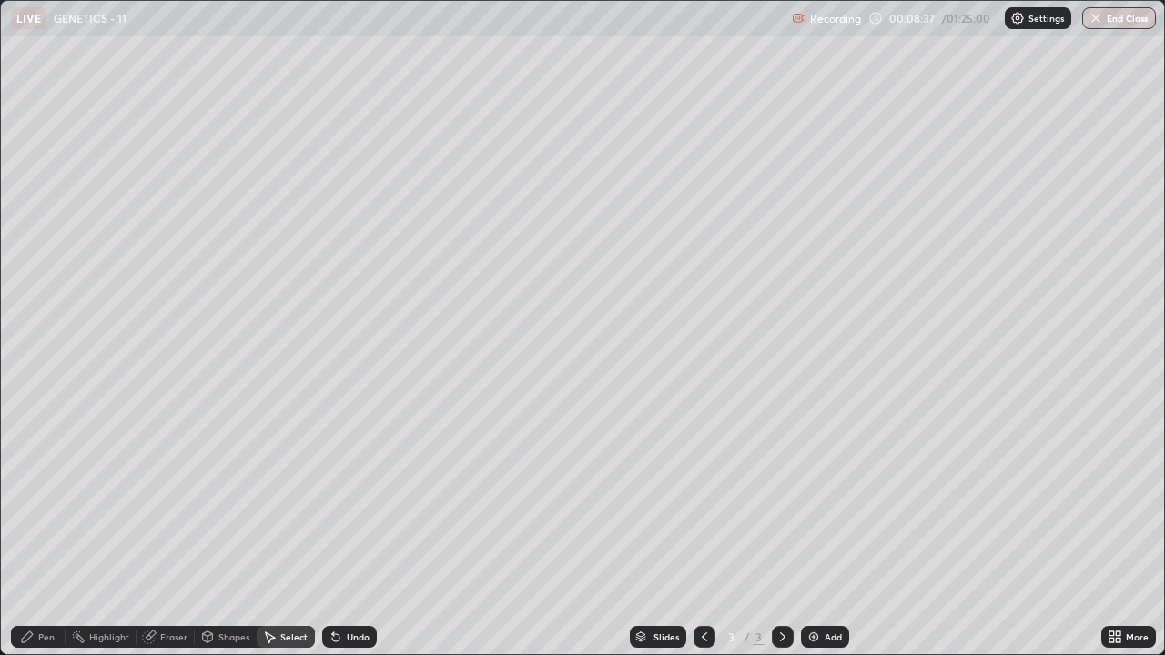
click at [166, 501] on div "Eraser" at bounding box center [173, 637] width 27 height 9
click at [32, 501] on icon at bounding box center [27, 637] width 15 height 15
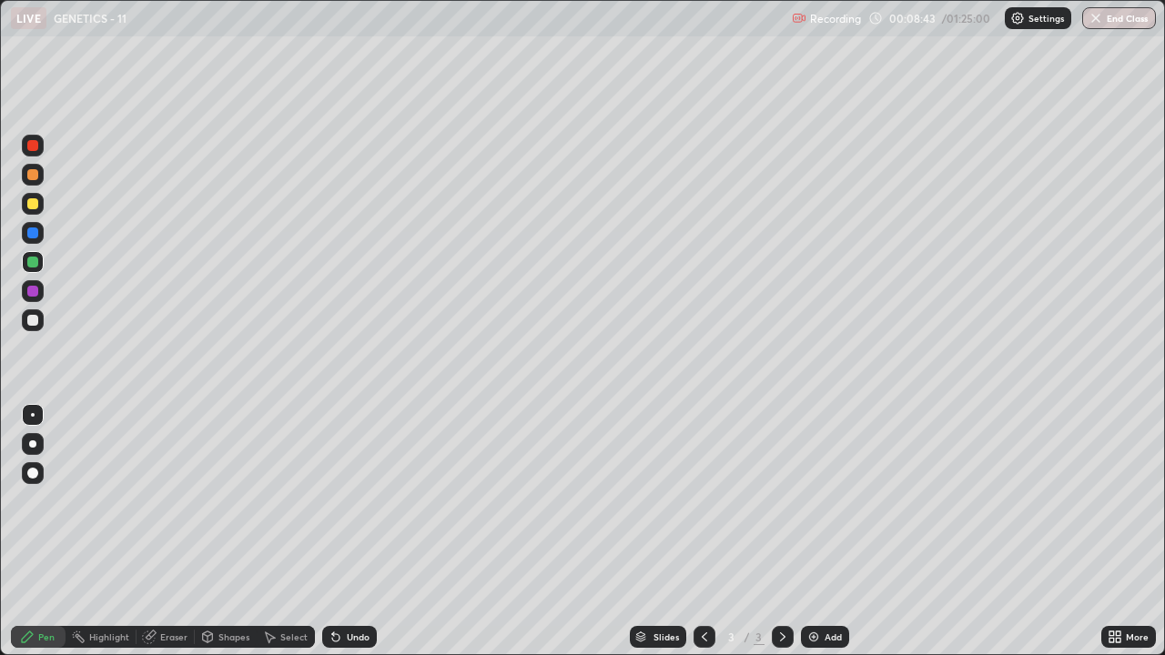
click at [32, 233] on div at bounding box center [32, 233] width 11 height 11
click at [34, 322] on div at bounding box center [32, 320] width 11 height 11
click at [33, 260] on div at bounding box center [32, 262] width 11 height 11
click at [29, 321] on div at bounding box center [32, 320] width 11 height 11
click at [167, 501] on div "Eraser" at bounding box center [173, 637] width 27 height 9
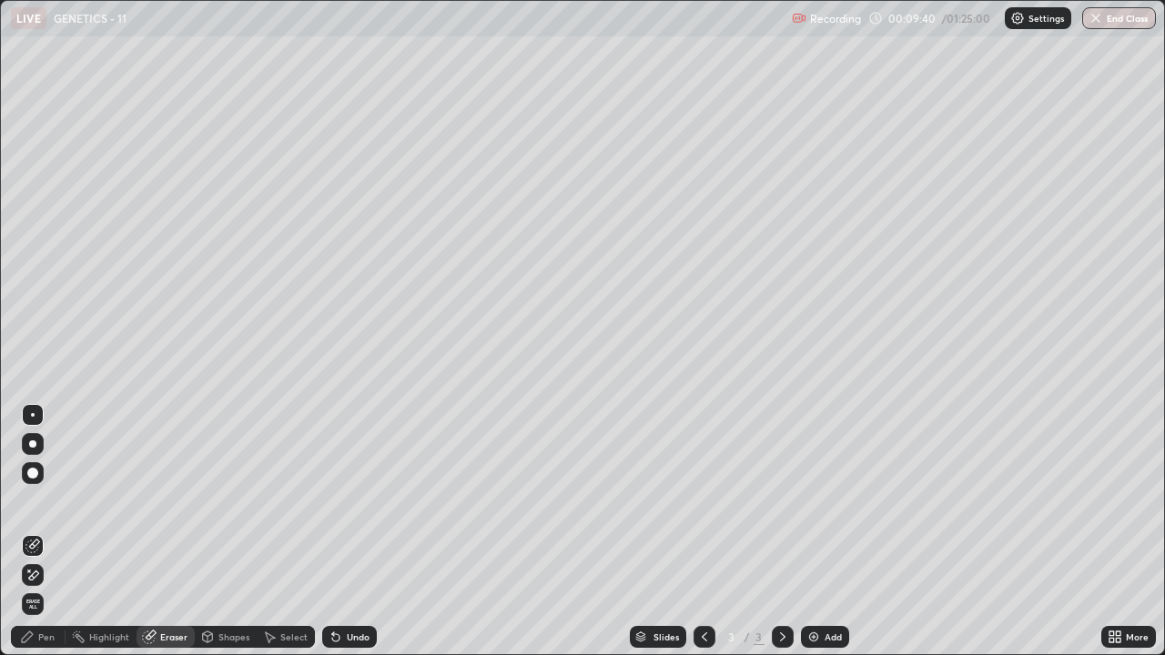
click at [40, 501] on div "Pen" at bounding box center [46, 637] width 16 height 9
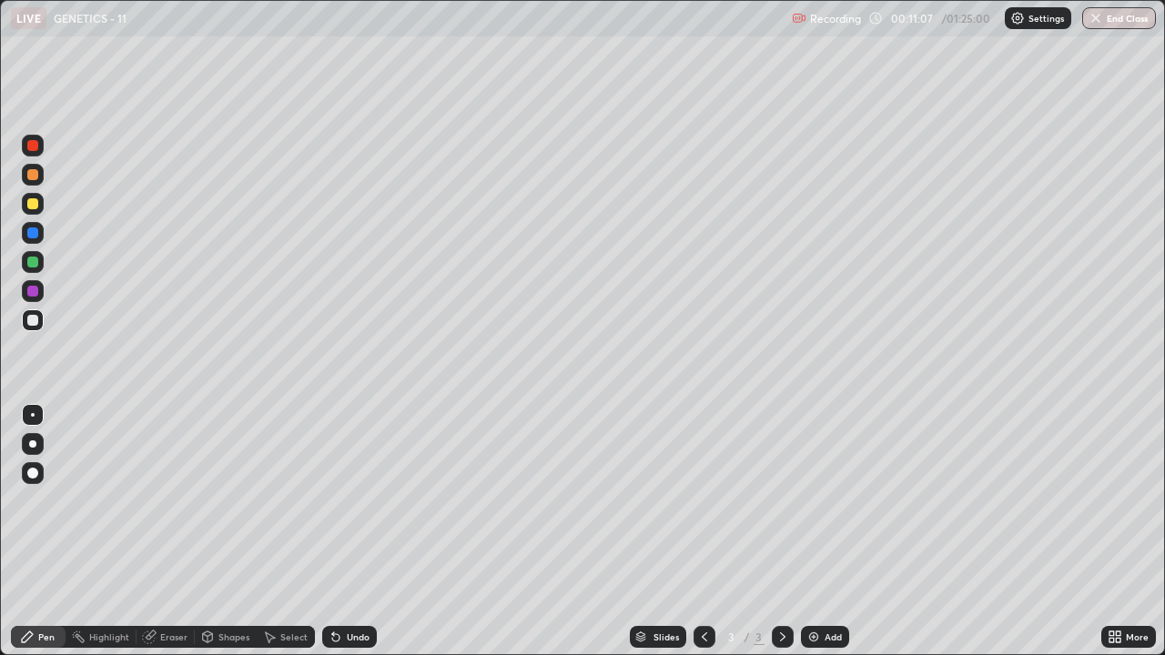
click at [834, 501] on div "Add" at bounding box center [825, 637] width 48 height 22
click at [341, 501] on div "Undo" at bounding box center [349, 637] width 55 height 22
click at [702, 501] on icon at bounding box center [704, 637] width 5 height 9
click at [790, 501] on div at bounding box center [783, 637] width 22 height 36
click at [703, 501] on icon at bounding box center [704, 637] width 15 height 15
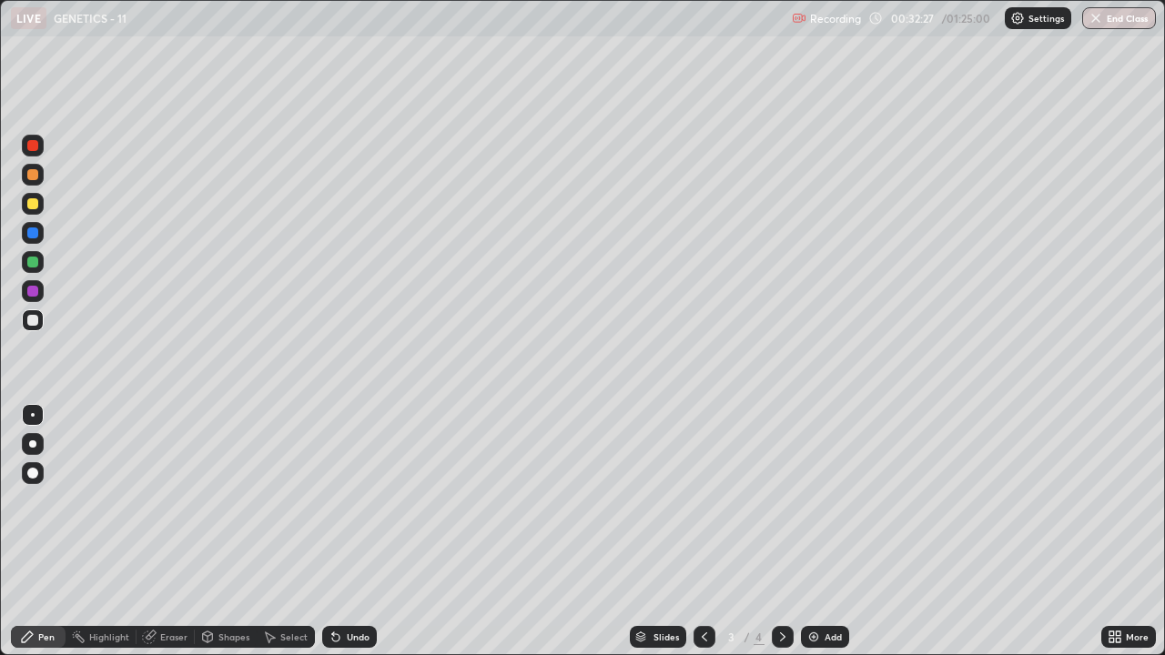
click at [787, 501] on div at bounding box center [783, 637] width 22 height 22
click at [841, 501] on div "Add" at bounding box center [825, 637] width 48 height 22
click at [33, 207] on div at bounding box center [32, 203] width 11 height 11
click at [178, 501] on div "Eraser" at bounding box center [166, 637] width 58 height 22
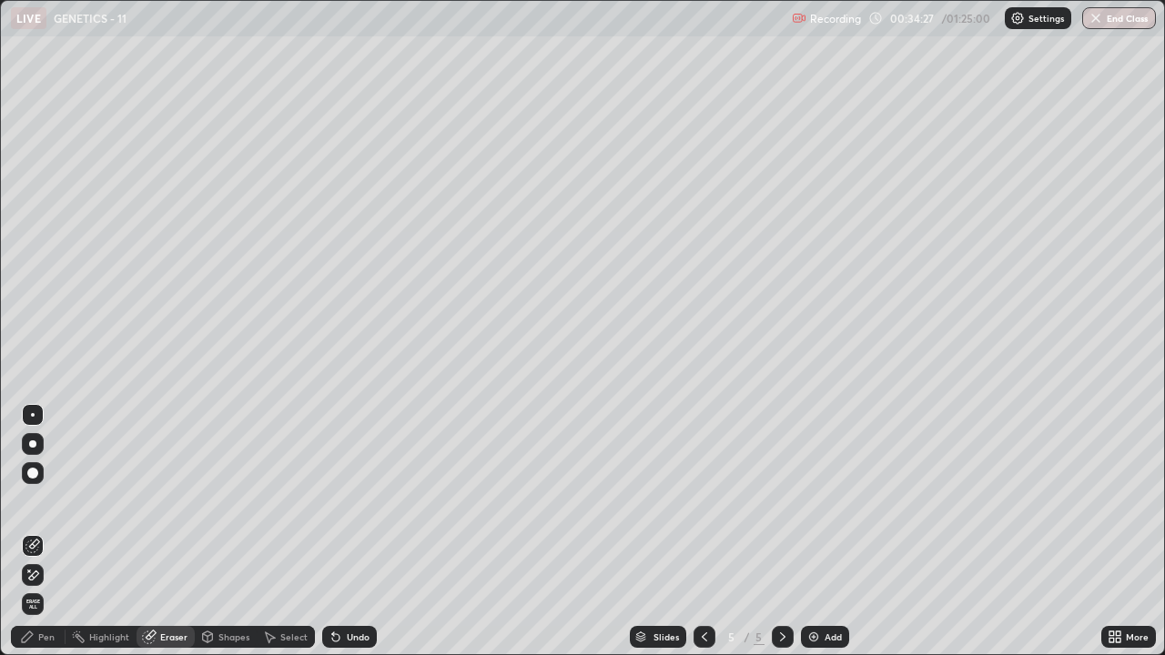
click at [47, 501] on div "Pen" at bounding box center [46, 637] width 16 height 9
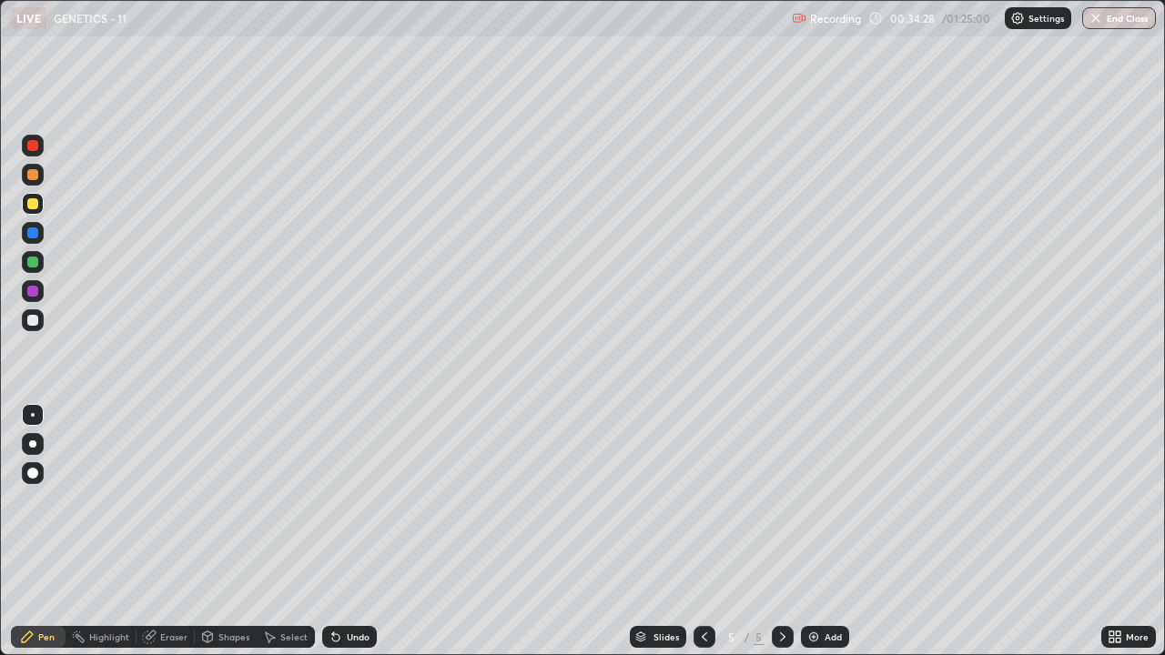
click at [33, 321] on div at bounding box center [32, 320] width 11 height 11
click at [1116, 501] on icon at bounding box center [1118, 640] width 5 height 5
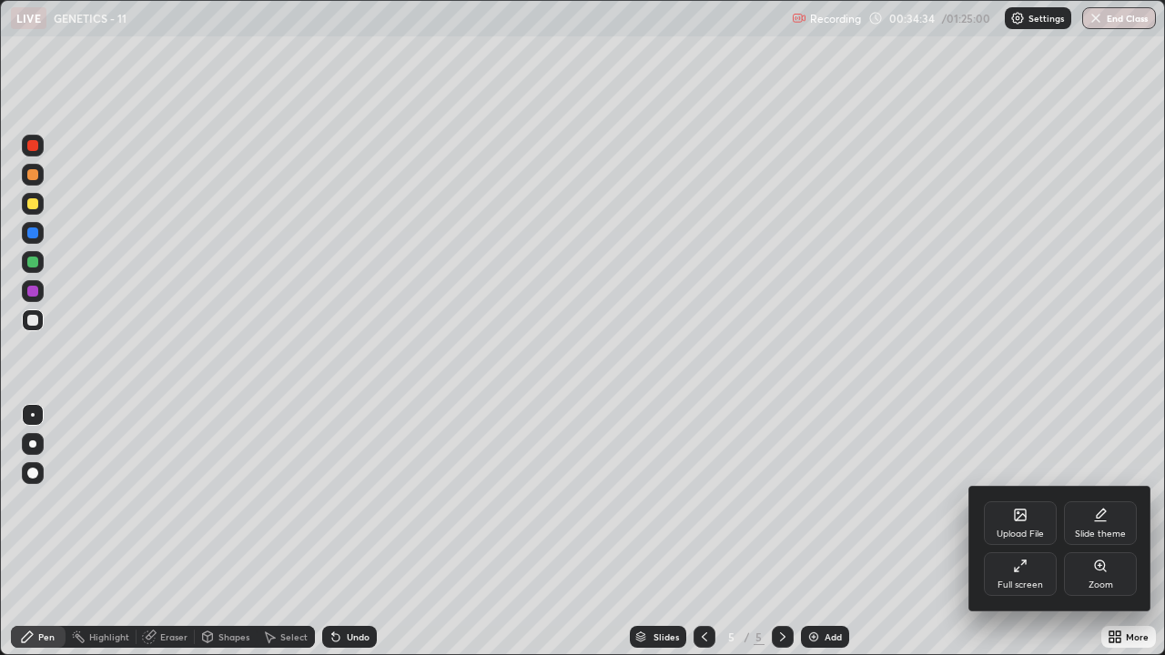
click at [1020, 501] on div "Full screen" at bounding box center [1021, 585] width 46 height 9
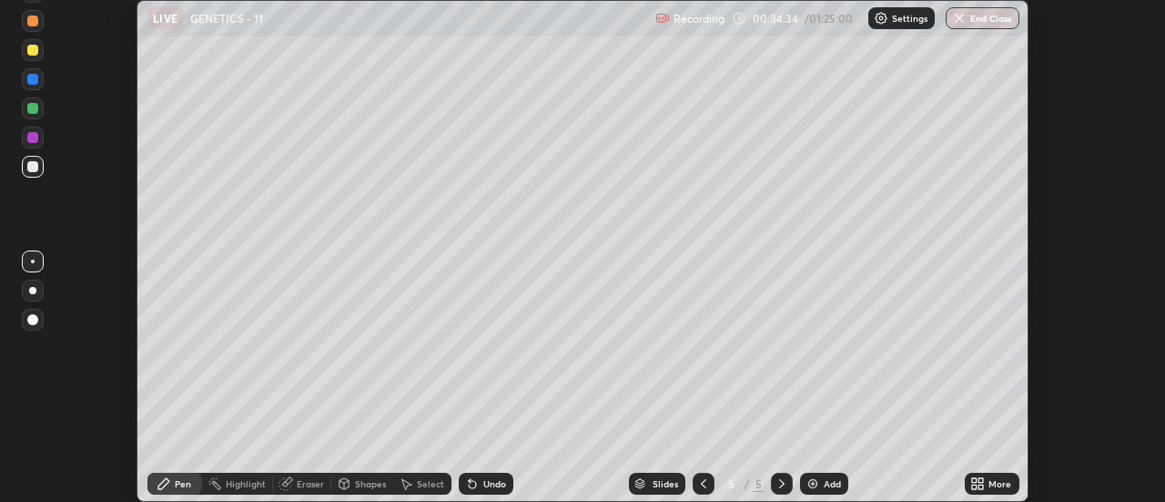
scroll to position [90532, 89868]
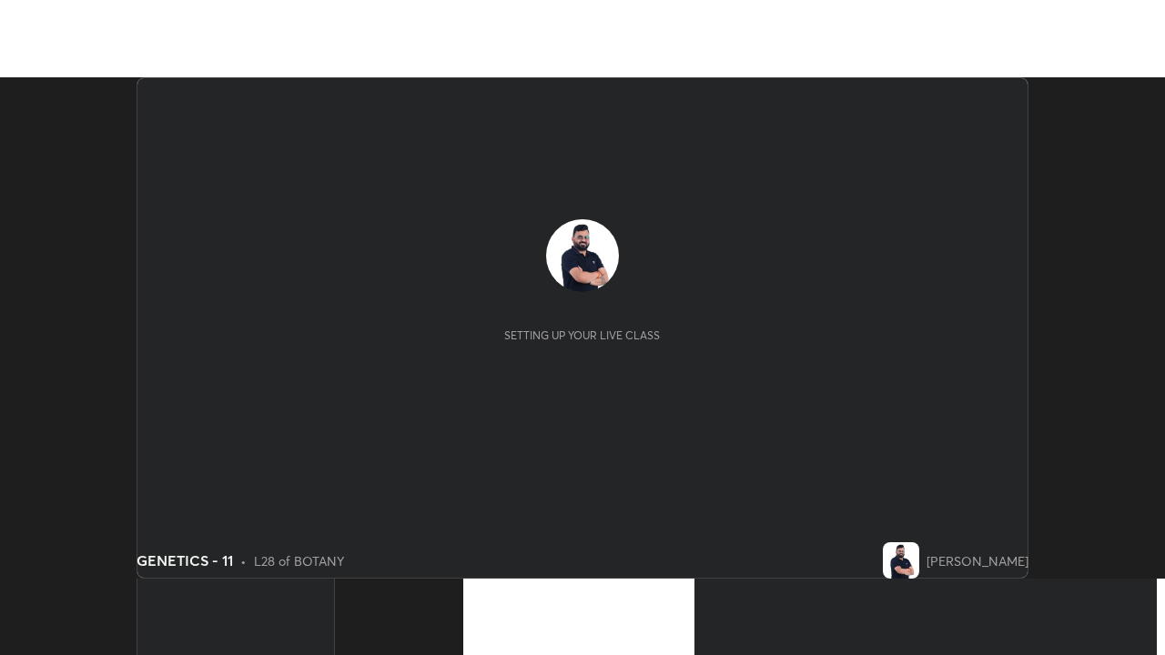
scroll to position [502, 1165]
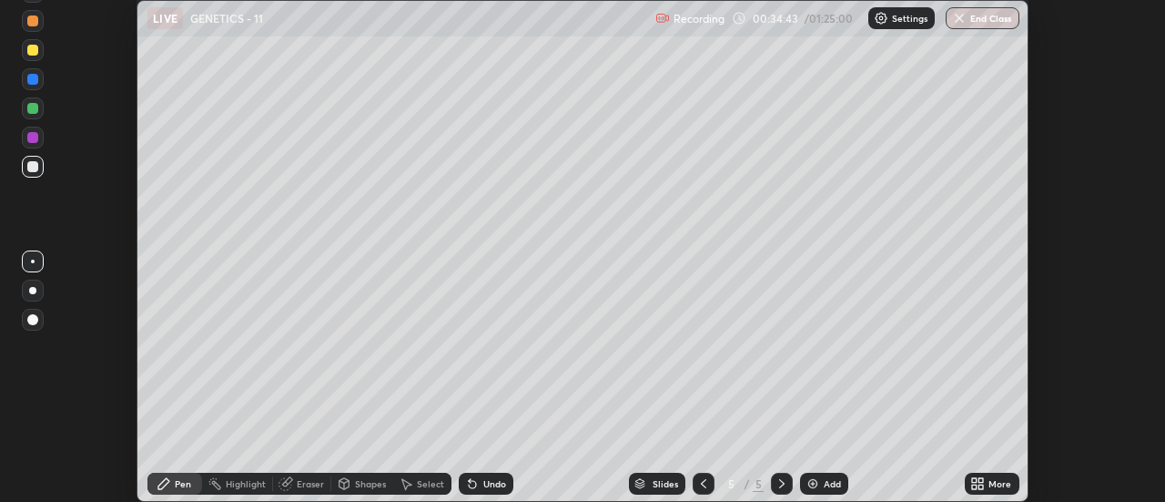
click at [983, 485] on icon at bounding box center [982, 486] width 5 height 5
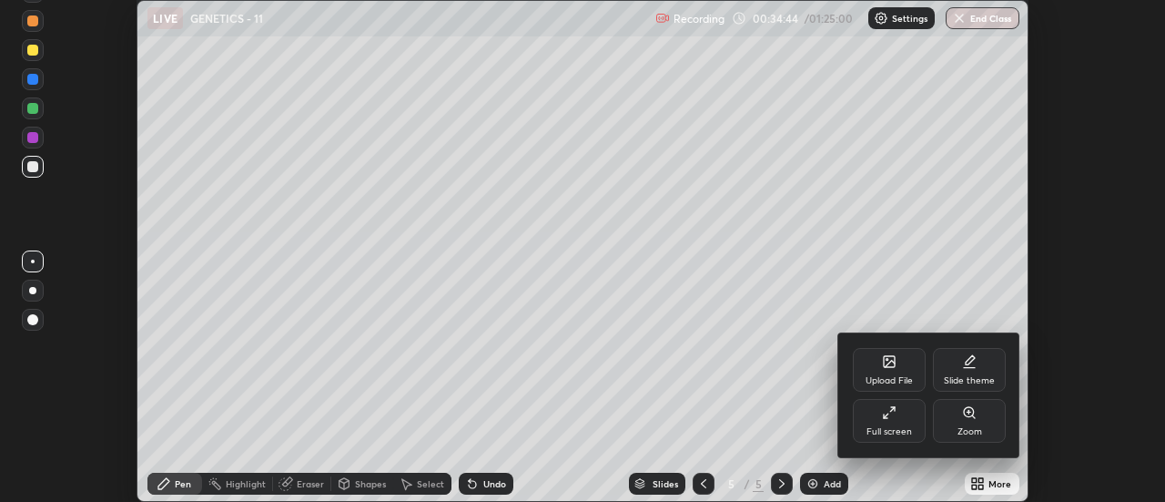
click at [889, 427] on div "Full screen" at bounding box center [890, 431] width 46 height 9
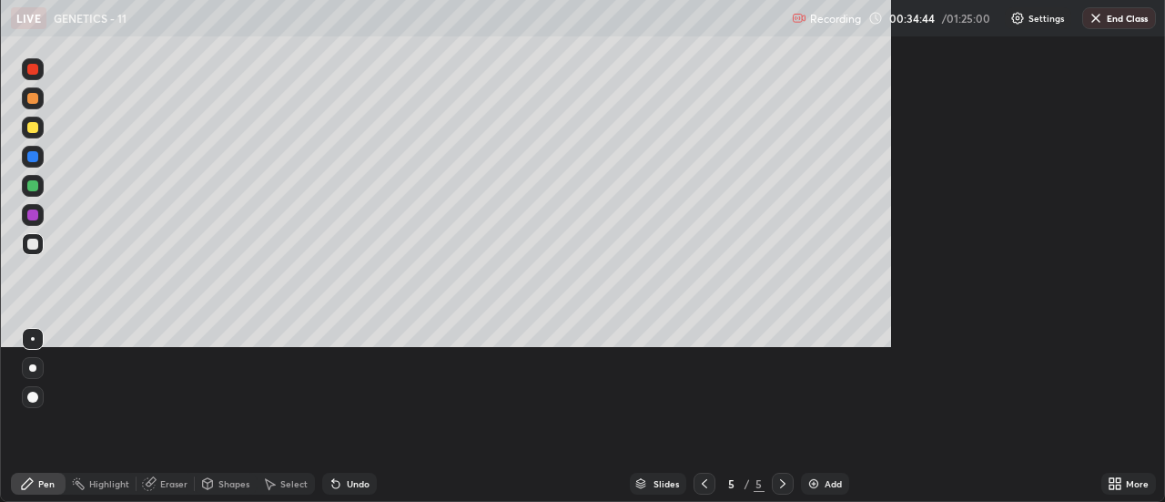
scroll to position [655, 1165]
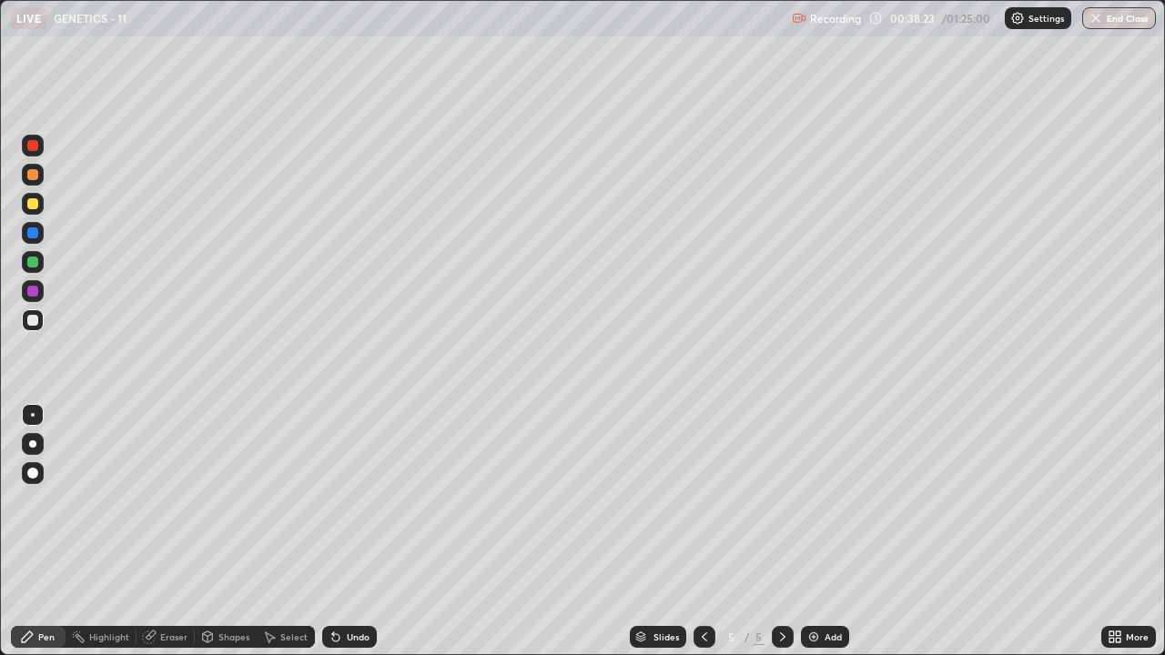
click at [829, 501] on div "Add" at bounding box center [833, 637] width 17 height 9
click at [703, 501] on icon at bounding box center [704, 637] width 15 height 15
click at [781, 501] on icon at bounding box center [783, 637] width 15 height 15
click at [819, 501] on div "Add" at bounding box center [825, 637] width 48 height 22
click at [1118, 501] on icon at bounding box center [1118, 640] width 5 height 5
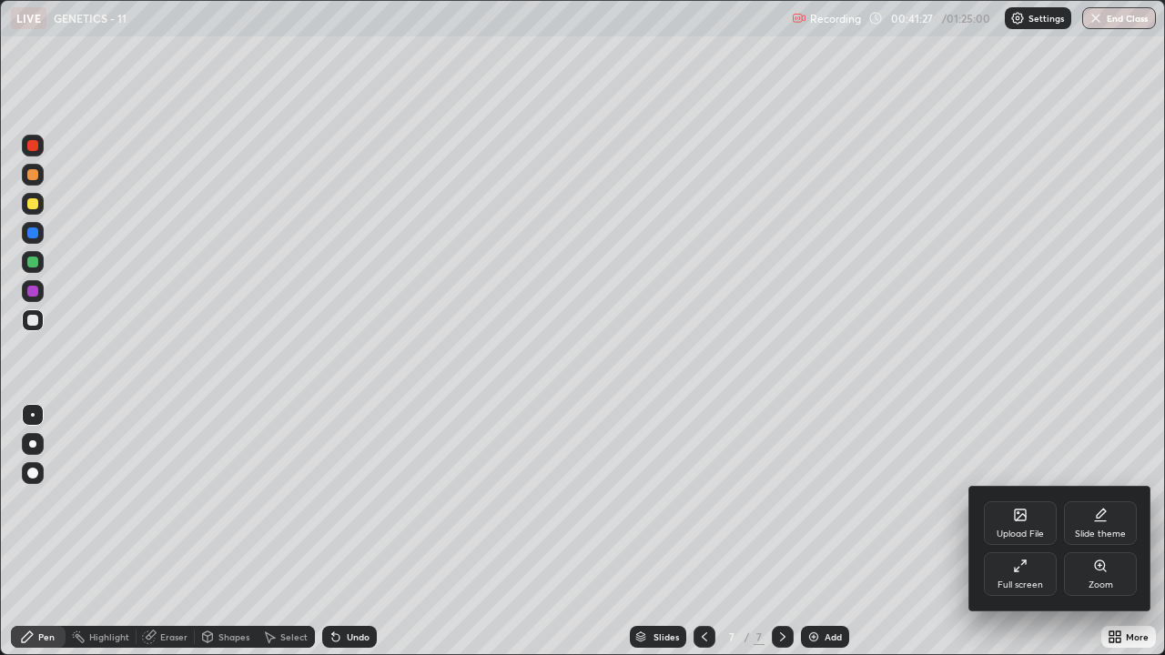
click at [997, 501] on div "Full screen" at bounding box center [1020, 575] width 73 height 44
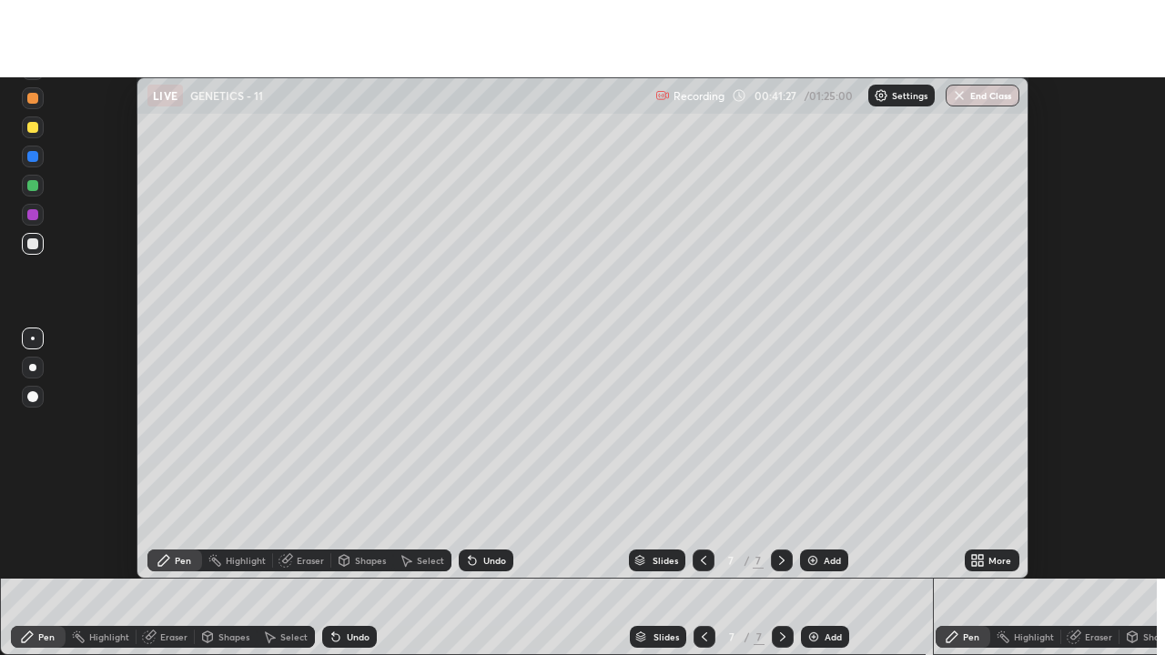
scroll to position [90532, 89868]
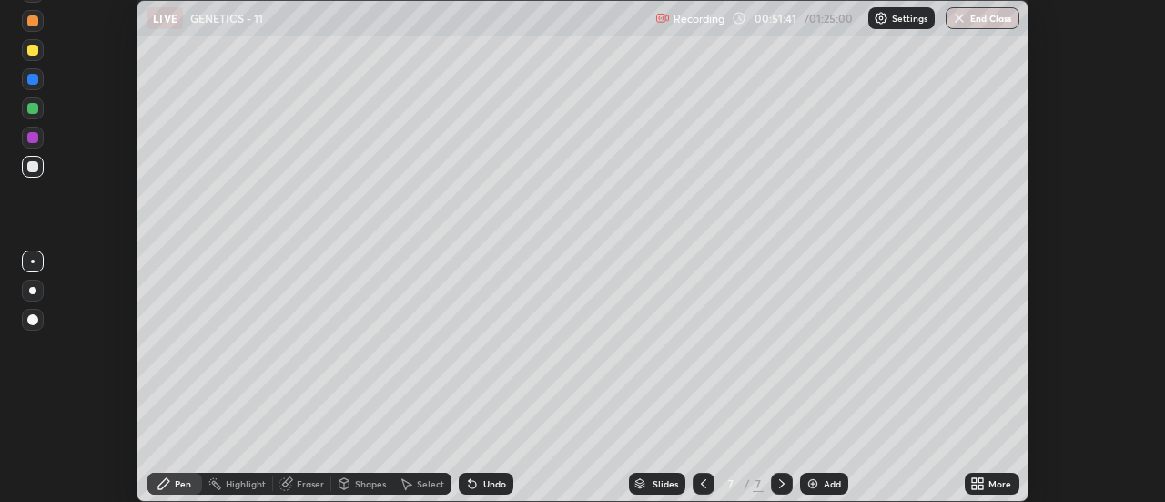
click at [980, 483] on icon at bounding box center [977, 483] width 15 height 15
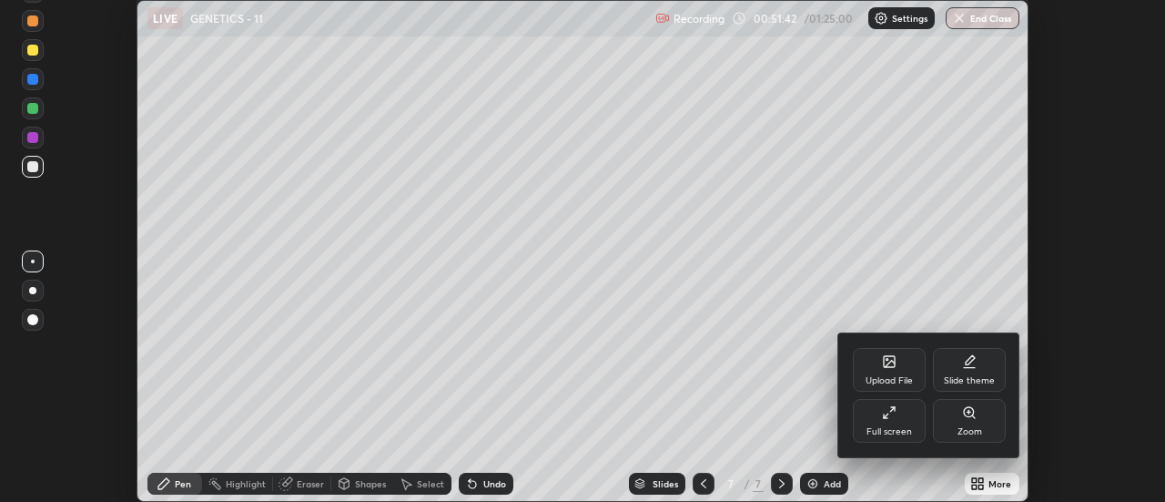
click at [898, 422] on div "Full screen" at bounding box center [889, 421] width 73 height 44
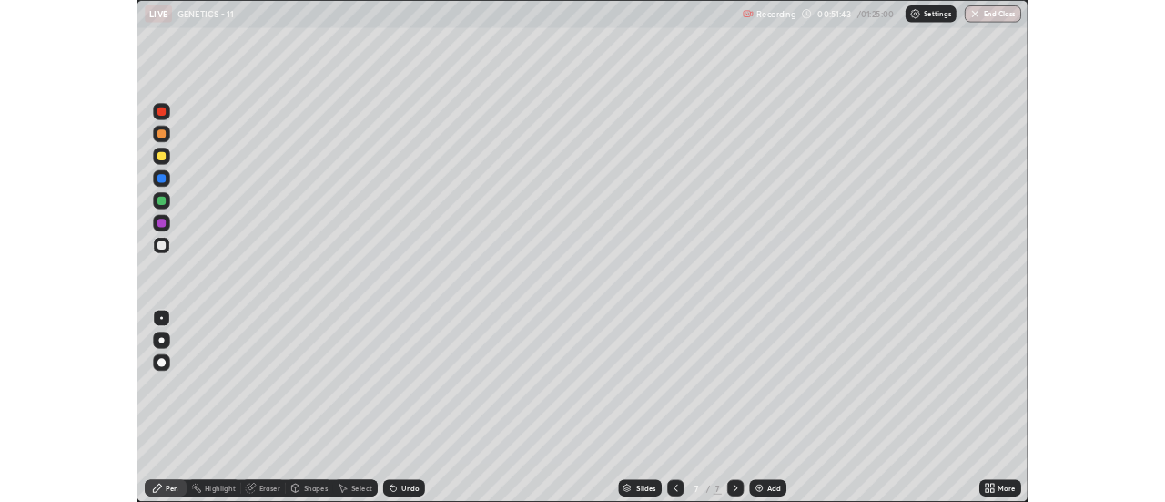
scroll to position [655, 1165]
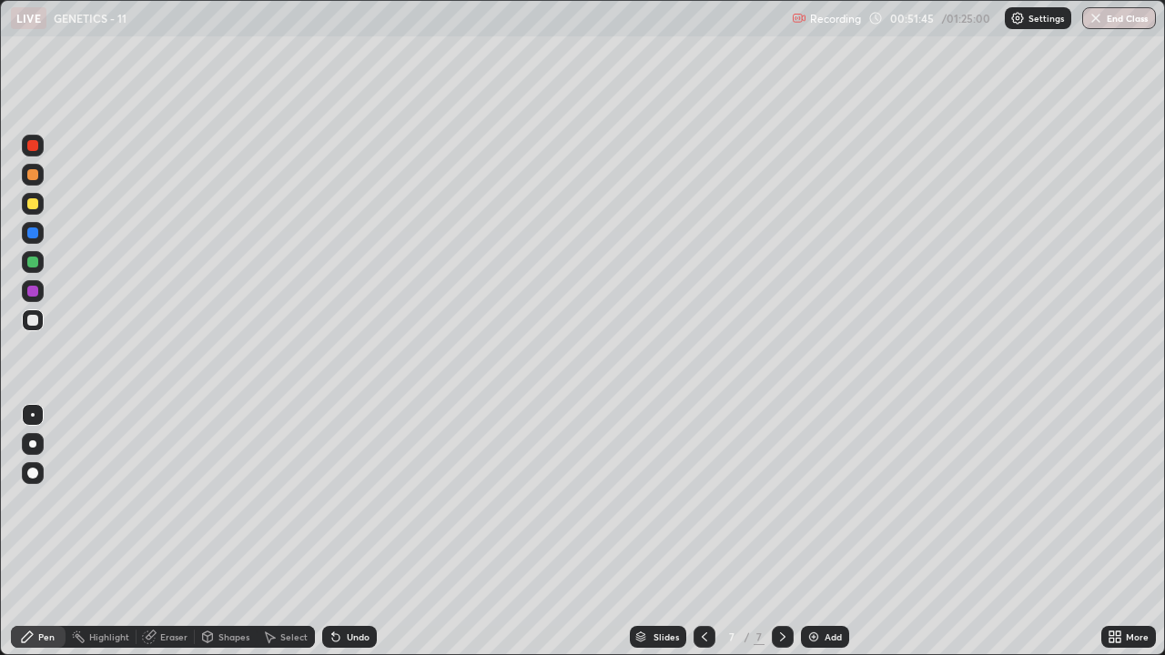
click at [31, 204] on div at bounding box center [32, 203] width 11 height 11
click at [35, 321] on div at bounding box center [32, 320] width 11 height 11
click at [35, 206] on div at bounding box center [32, 203] width 11 height 11
click at [29, 318] on div at bounding box center [32, 320] width 11 height 11
click at [811, 501] on img at bounding box center [814, 637] width 15 height 15
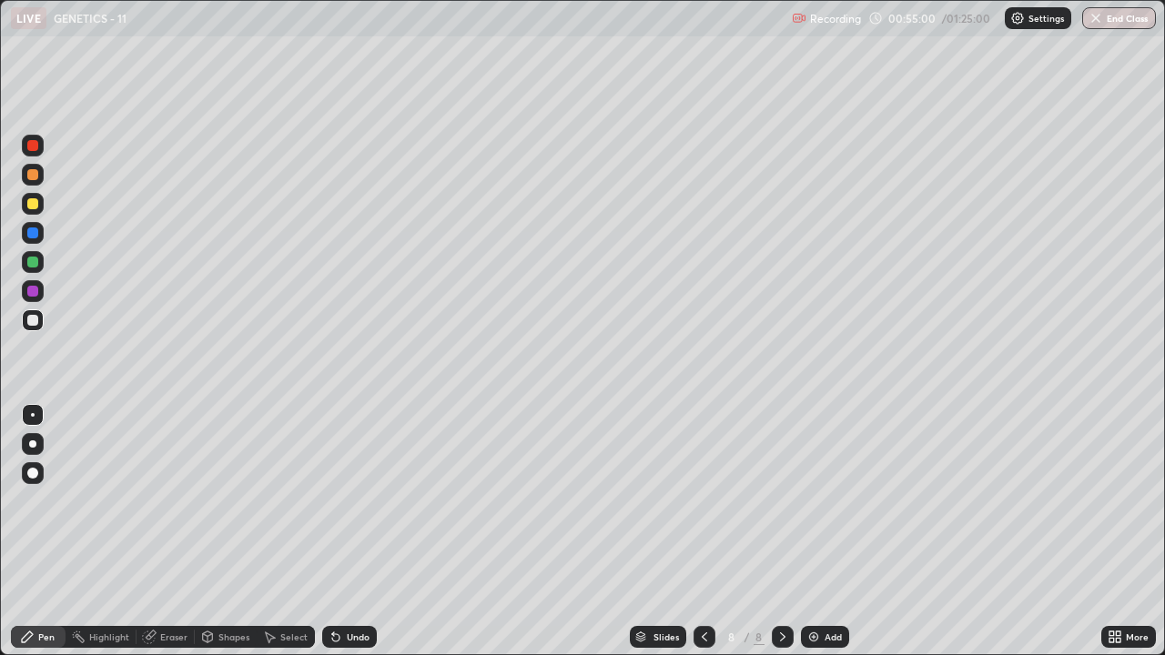
click at [35, 204] on div at bounding box center [32, 203] width 11 height 11
click at [28, 144] on div at bounding box center [32, 145] width 11 height 11
click at [33, 444] on div at bounding box center [32, 444] width 7 height 7
click at [230, 501] on div "Shapes" at bounding box center [233, 637] width 31 height 9
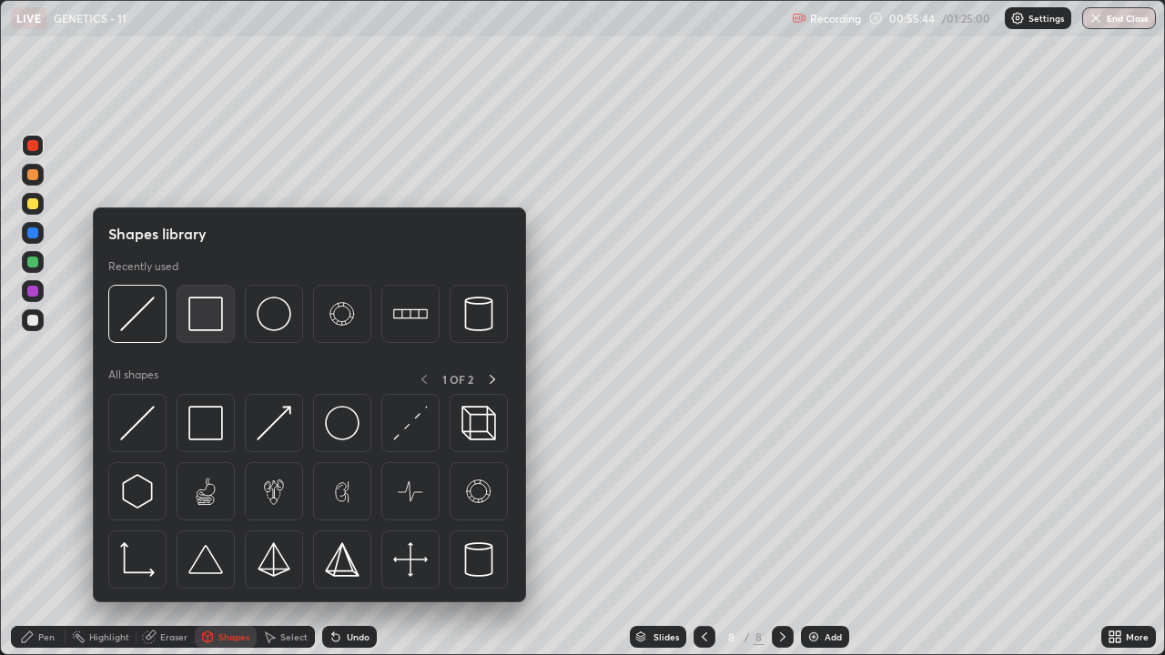
click at [218, 326] on img at bounding box center [205, 314] width 35 height 35
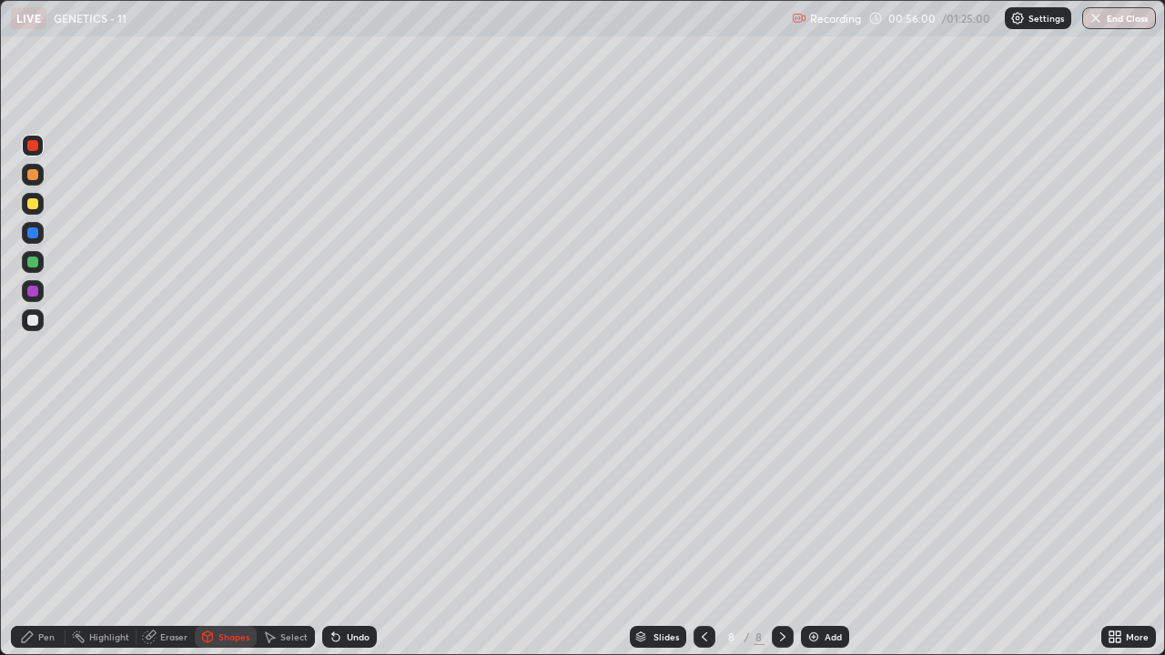
click at [45, 501] on div "Pen" at bounding box center [46, 637] width 16 height 9
click at [33, 415] on div at bounding box center [33, 415] width 4 height 4
click at [29, 317] on div at bounding box center [32, 320] width 11 height 11
click at [31, 204] on div at bounding box center [32, 203] width 11 height 11
click at [219, 501] on div "Shapes" at bounding box center [233, 637] width 31 height 9
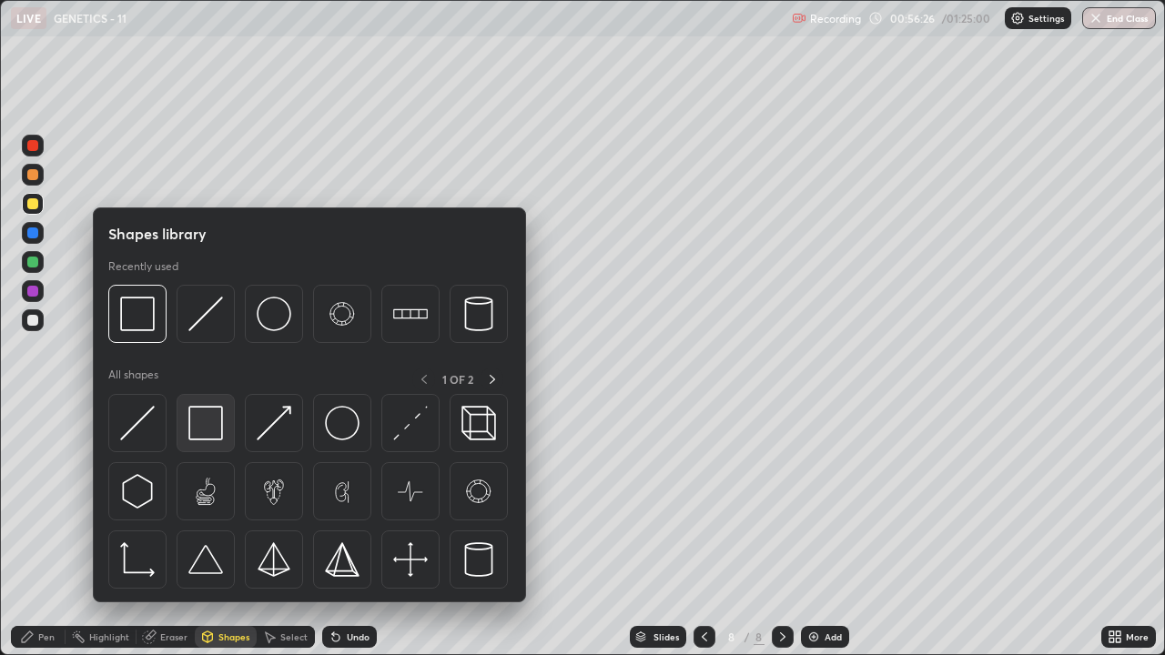
click at [203, 441] on div at bounding box center [206, 423] width 58 height 58
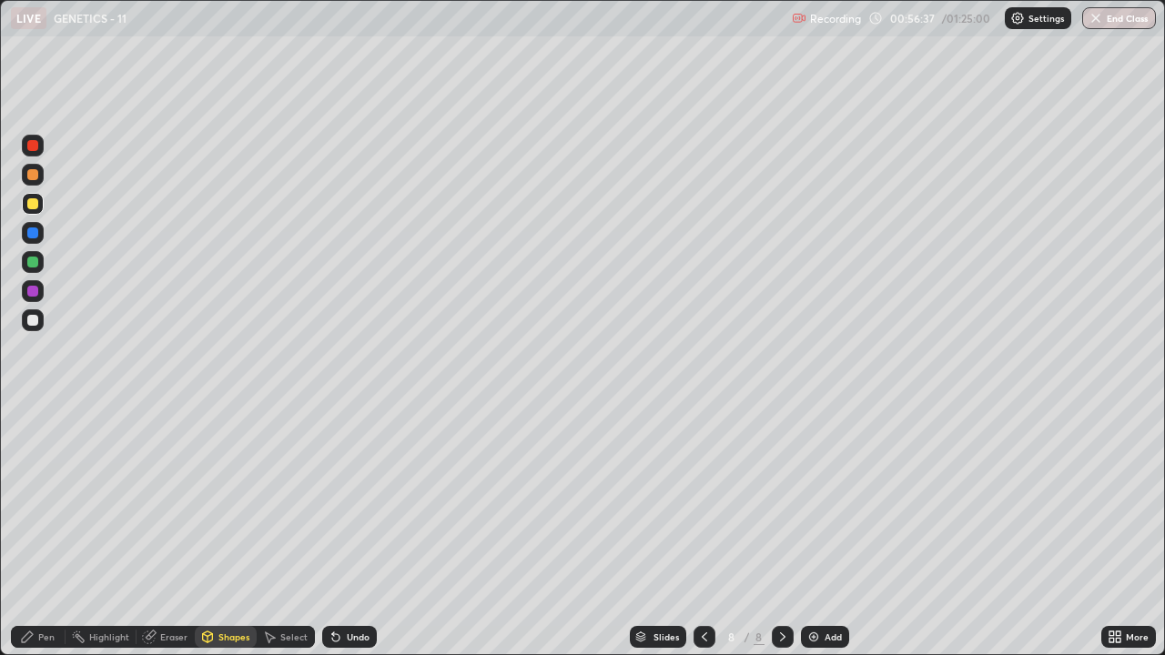
click at [47, 501] on div "Pen" at bounding box center [46, 637] width 16 height 9
click at [25, 319] on div at bounding box center [33, 321] width 22 height 22
click at [34, 147] on div at bounding box center [32, 145] width 11 height 11
click at [33, 444] on div at bounding box center [32, 444] width 7 height 7
click at [227, 501] on div "Shapes" at bounding box center [233, 637] width 31 height 9
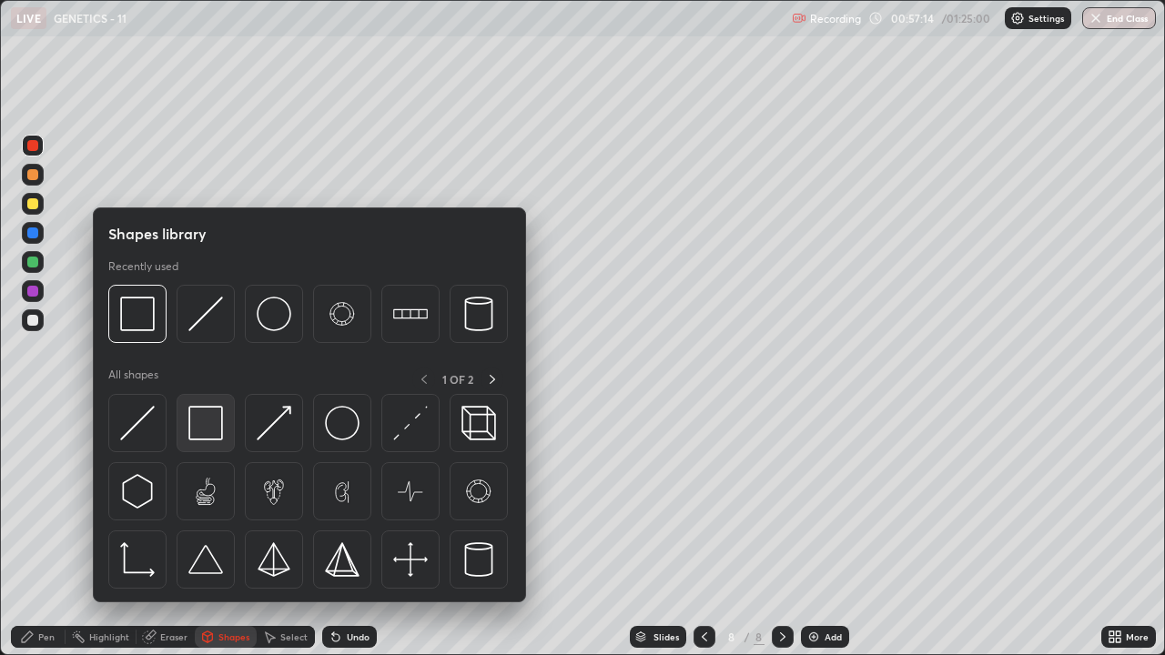
click at [198, 435] on img at bounding box center [205, 423] width 35 height 35
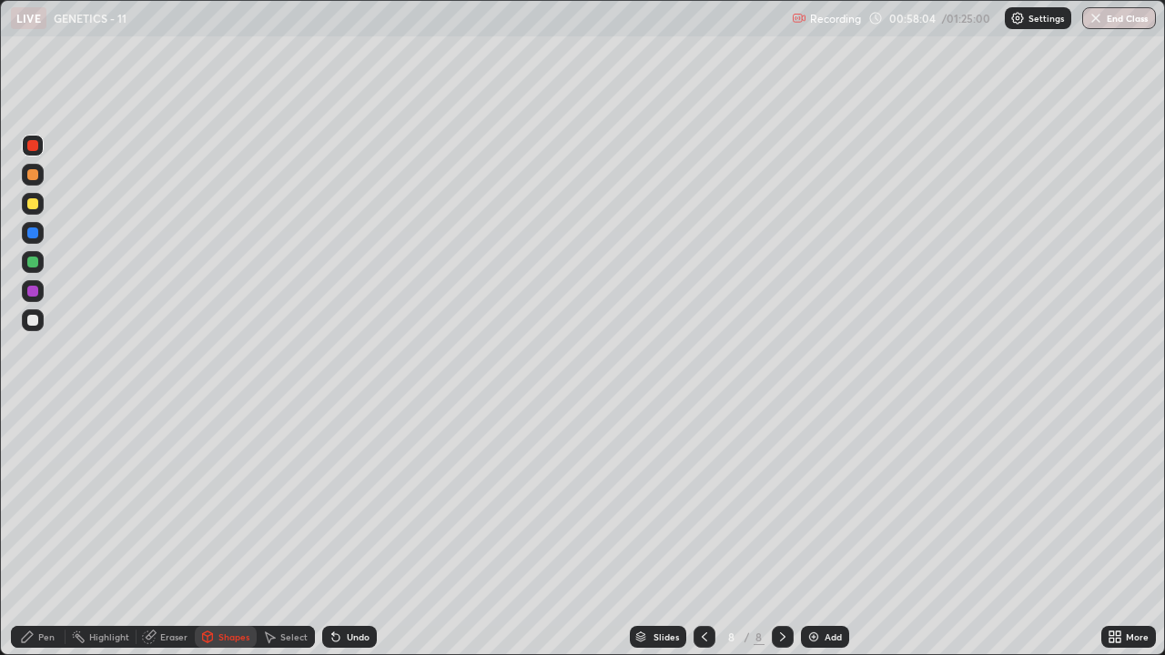
click at [29, 322] on div at bounding box center [32, 320] width 11 height 11
click at [44, 501] on div "Pen" at bounding box center [46, 637] width 16 height 9
click at [27, 206] on div at bounding box center [32, 203] width 11 height 11
click at [33, 414] on div at bounding box center [33, 415] width 4 height 4
click at [25, 231] on div at bounding box center [33, 233] width 22 height 22
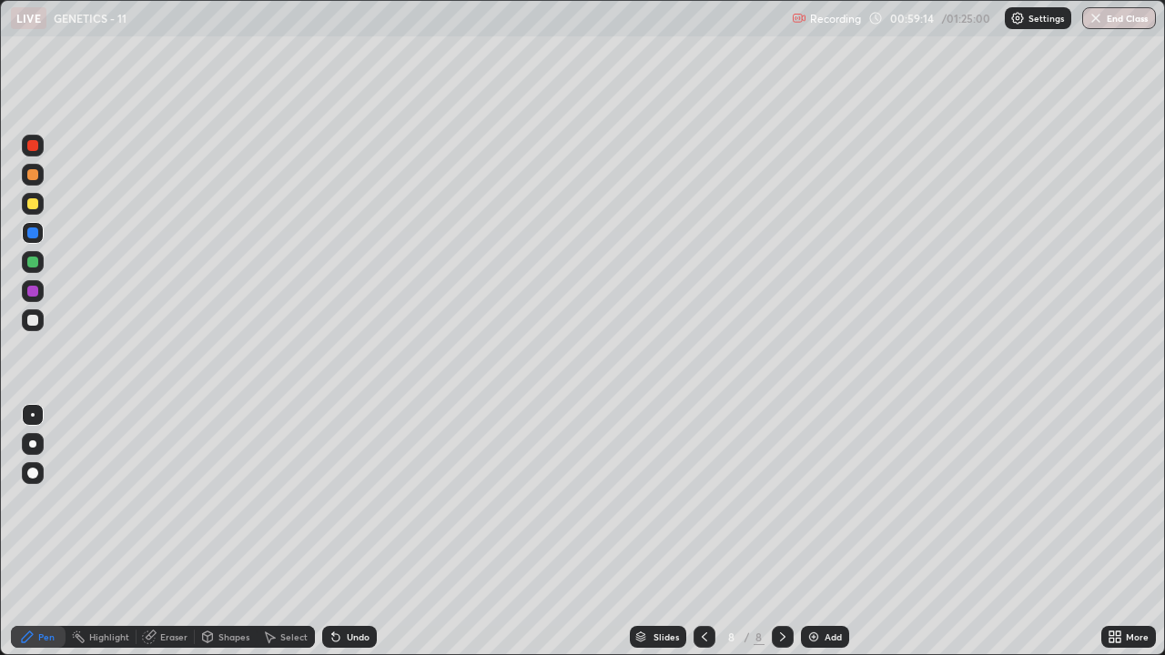
click at [33, 206] on div at bounding box center [32, 203] width 11 height 11
click at [34, 320] on div at bounding box center [32, 320] width 11 height 11
click at [229, 501] on div "Shapes" at bounding box center [233, 637] width 31 height 9
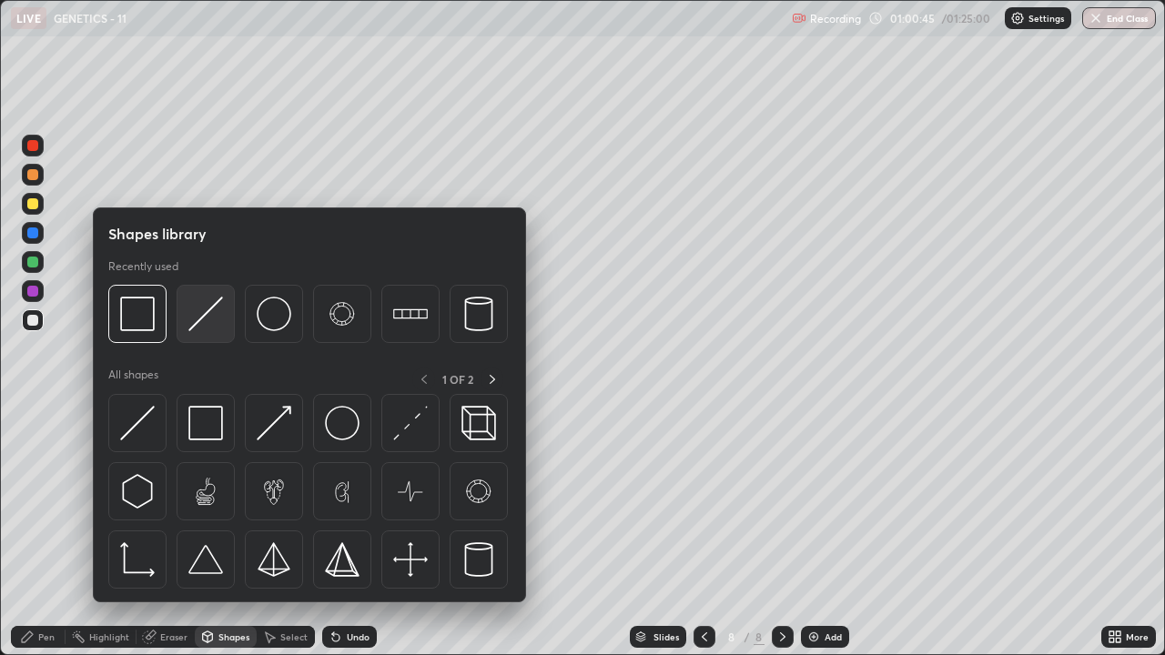
click at [208, 320] on img at bounding box center [205, 314] width 35 height 35
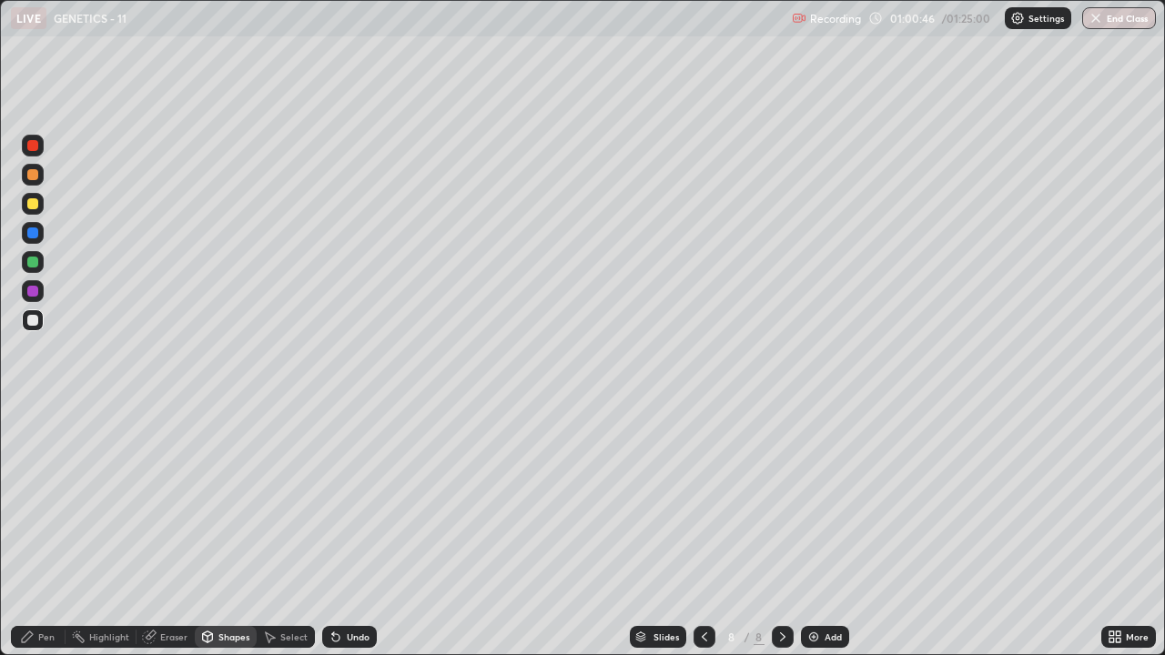
click at [30, 265] on div at bounding box center [32, 262] width 11 height 11
click at [32, 501] on icon at bounding box center [27, 637] width 11 height 11
click at [33, 321] on div at bounding box center [32, 320] width 11 height 11
click at [30, 148] on div at bounding box center [32, 145] width 11 height 11
click at [31, 266] on div at bounding box center [32, 262] width 11 height 11
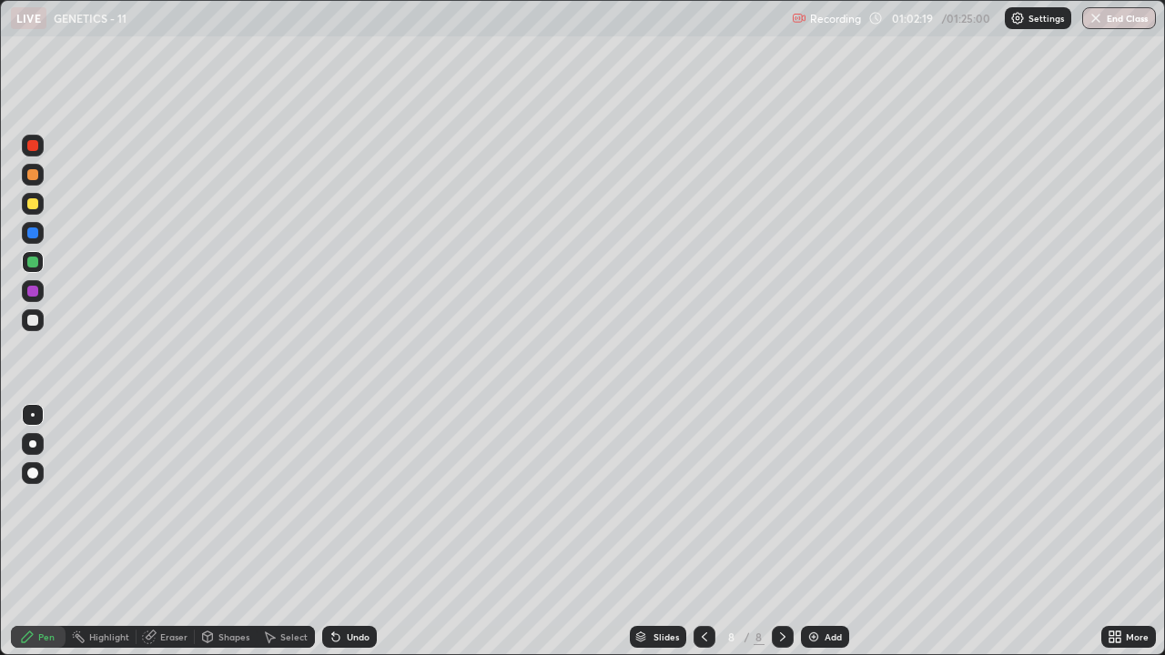
click at [349, 501] on div "Undo" at bounding box center [358, 637] width 23 height 9
click at [29, 234] on div at bounding box center [32, 233] width 11 height 11
click at [838, 501] on div "Add" at bounding box center [833, 637] width 17 height 9
click at [33, 323] on div at bounding box center [32, 320] width 11 height 11
click at [223, 501] on div "Shapes" at bounding box center [233, 637] width 31 height 9
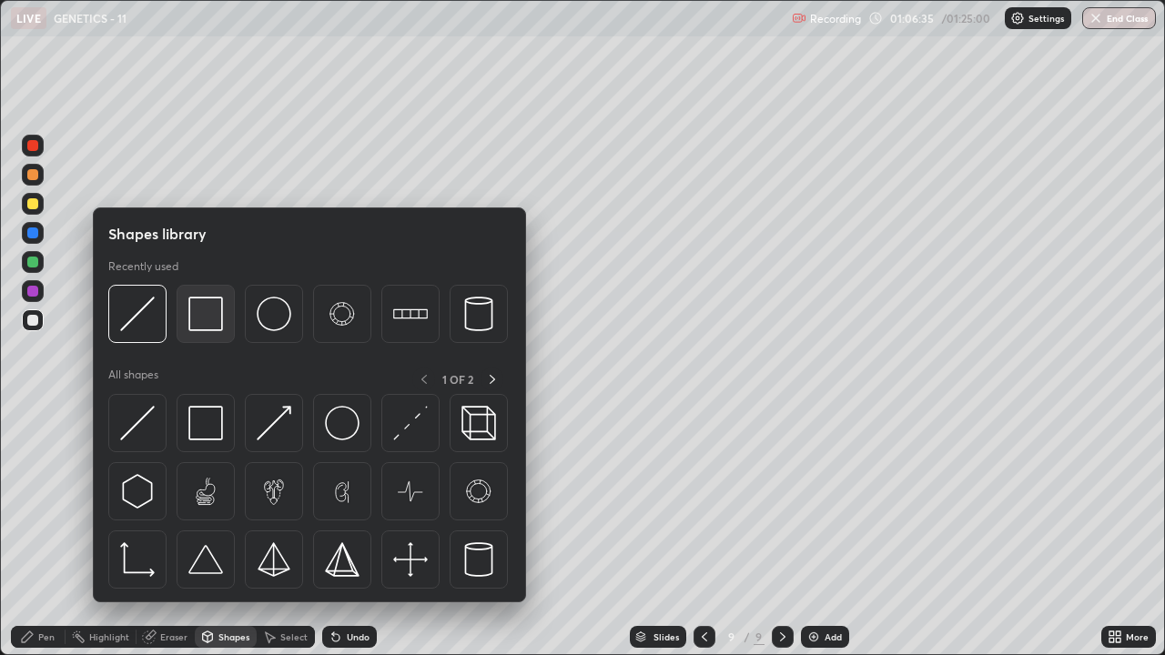
click at [208, 326] on img at bounding box center [205, 314] width 35 height 35
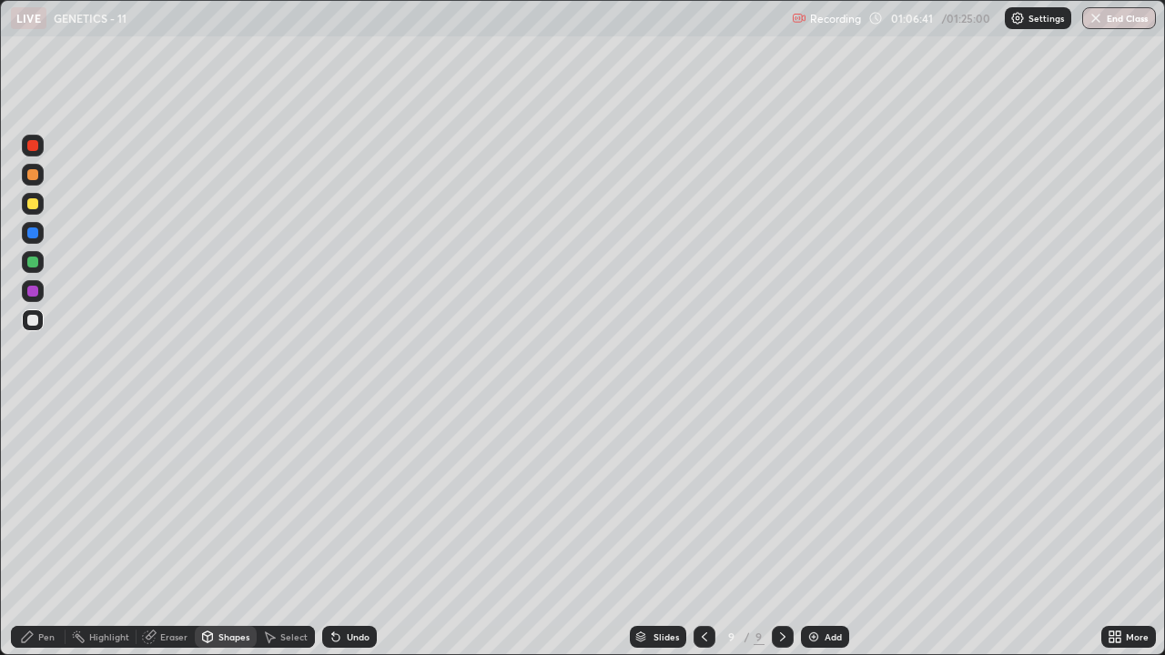
click at [46, 501] on div "Pen" at bounding box center [46, 637] width 16 height 9
click at [228, 501] on div "Shapes" at bounding box center [233, 637] width 31 height 9
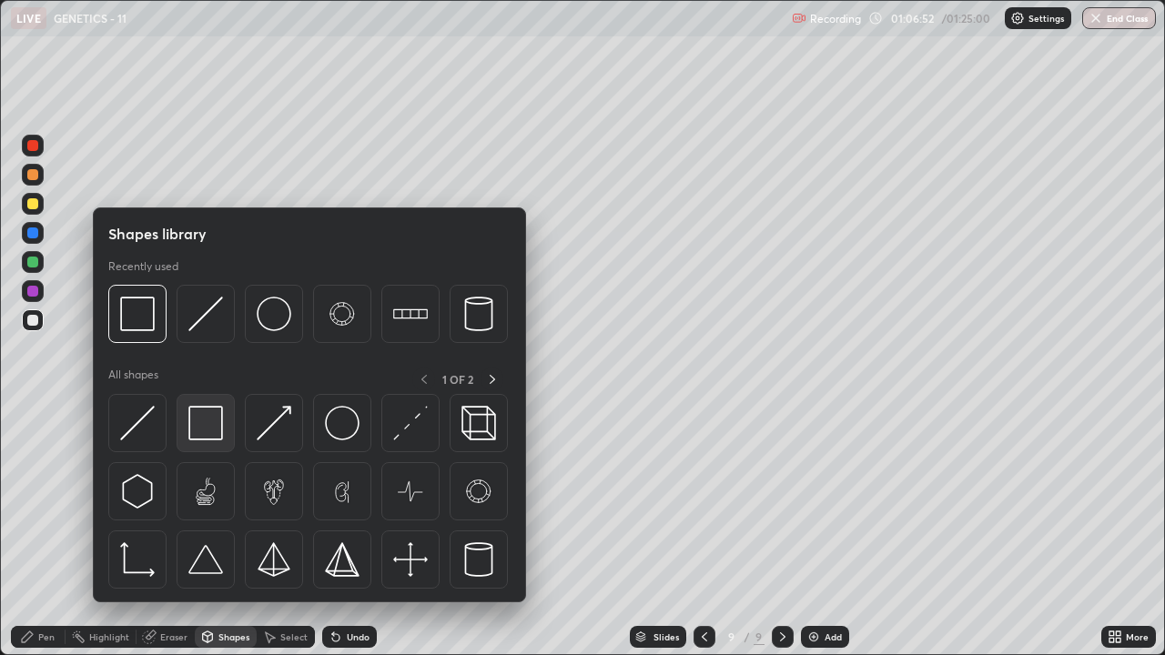
click at [203, 421] on img at bounding box center [205, 423] width 35 height 35
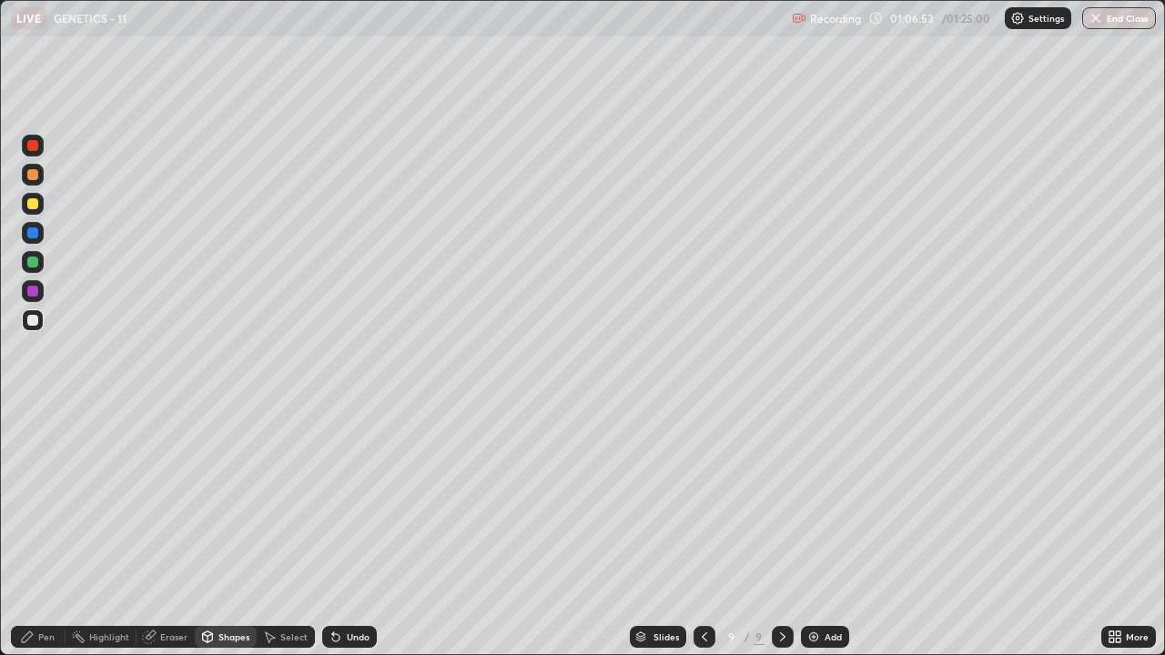
click at [33, 146] on div at bounding box center [32, 145] width 11 height 11
click at [289, 501] on div "Select" at bounding box center [293, 637] width 27 height 9
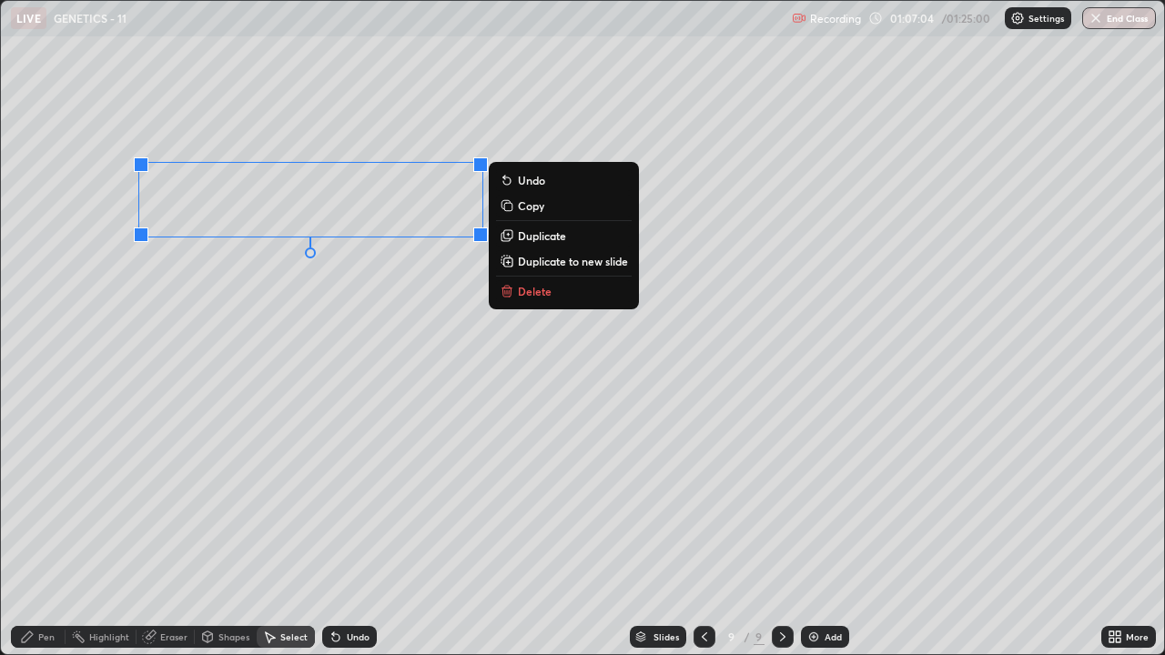
click at [541, 238] on p "Duplicate" at bounding box center [542, 235] width 48 height 15
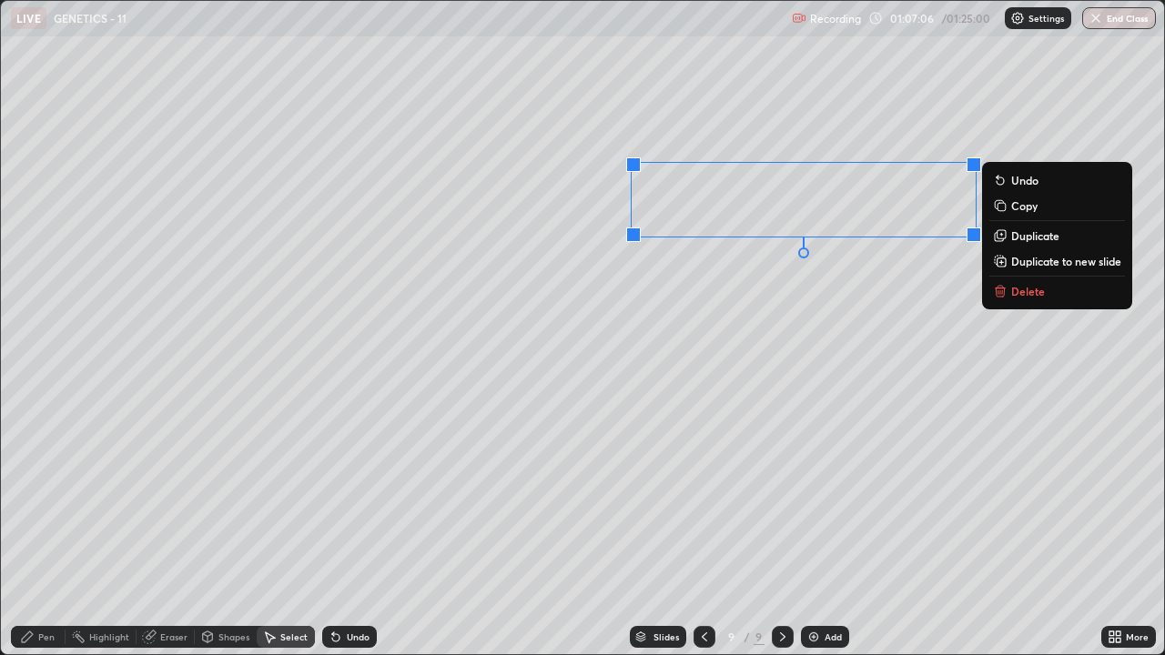
click at [649, 399] on div "0 ° Undo Copy Duplicate Duplicate to new slide Delete" at bounding box center [582, 328] width 1163 height 654
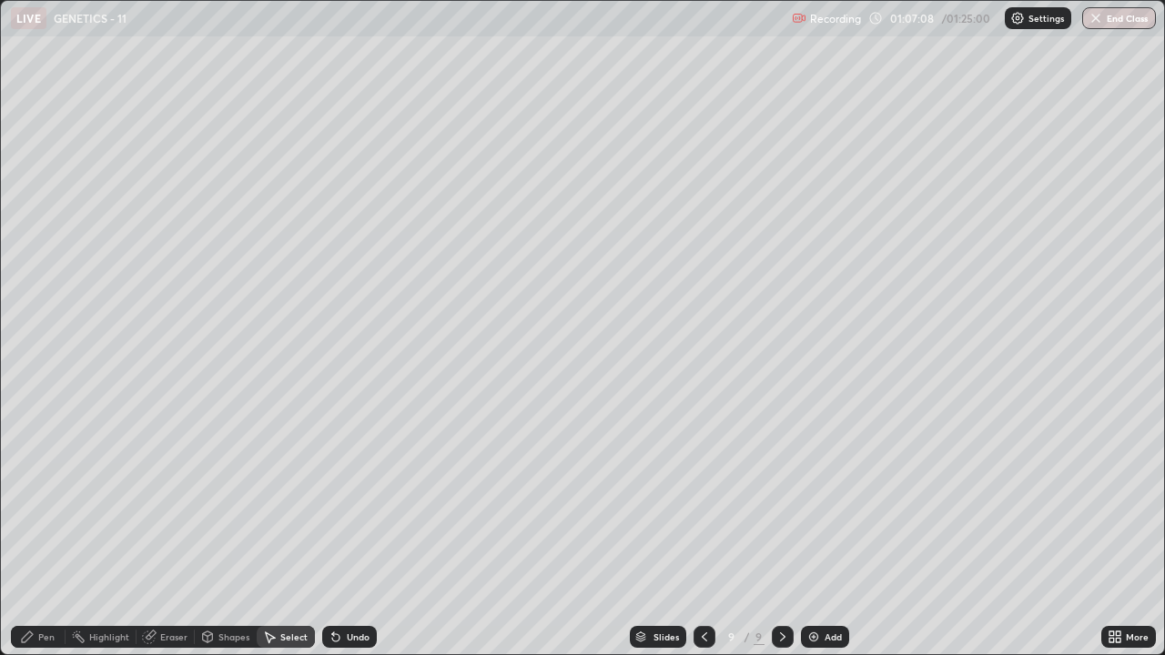
click at [46, 501] on div "Pen" at bounding box center [38, 637] width 55 height 22
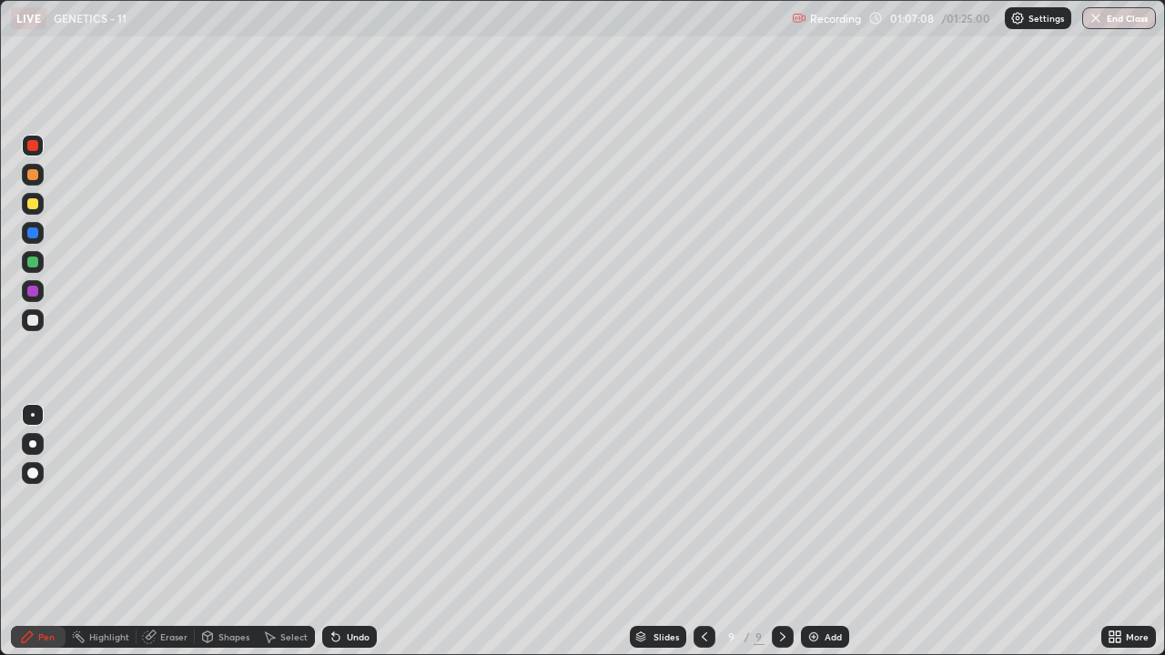
click at [32, 324] on div at bounding box center [32, 320] width 11 height 11
click at [29, 203] on div at bounding box center [32, 203] width 11 height 11
click at [27, 205] on div at bounding box center [32, 203] width 11 height 11
click at [30, 317] on div at bounding box center [32, 320] width 11 height 11
click at [348, 501] on div "Undo" at bounding box center [358, 637] width 23 height 9
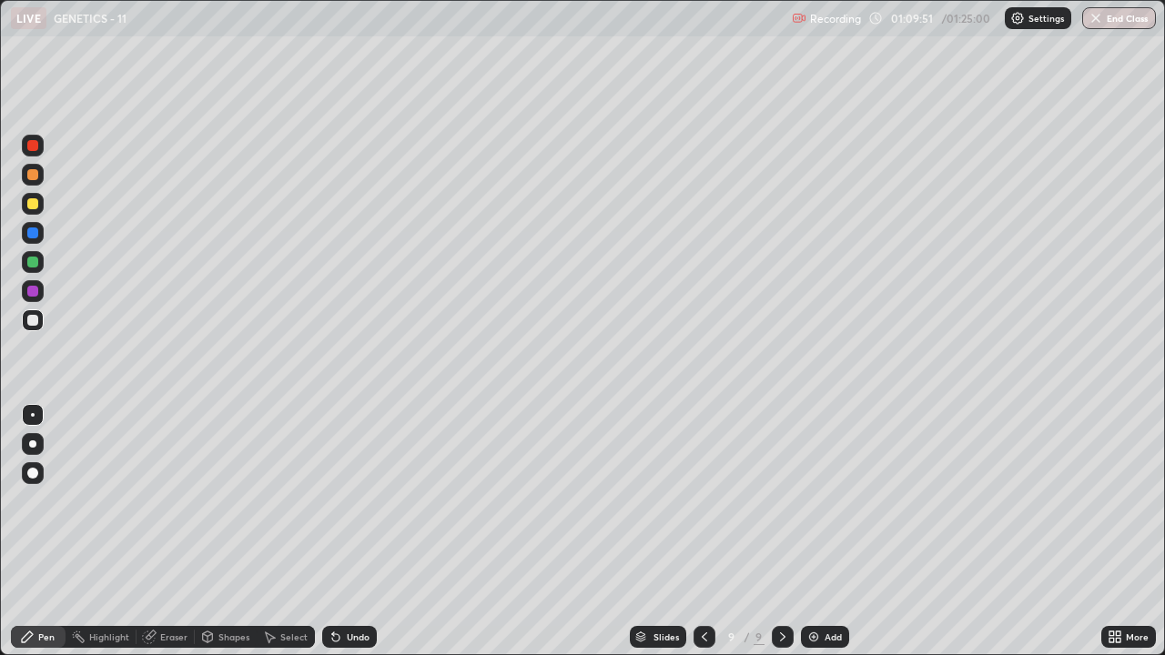
click at [347, 501] on div "Undo" at bounding box center [358, 637] width 23 height 9
click at [342, 501] on div "Undo" at bounding box center [349, 637] width 55 height 22
click at [343, 501] on div "Undo" at bounding box center [349, 637] width 55 height 22
click at [703, 501] on icon at bounding box center [704, 637] width 15 height 15
click at [25, 264] on div at bounding box center [33, 262] width 22 height 22
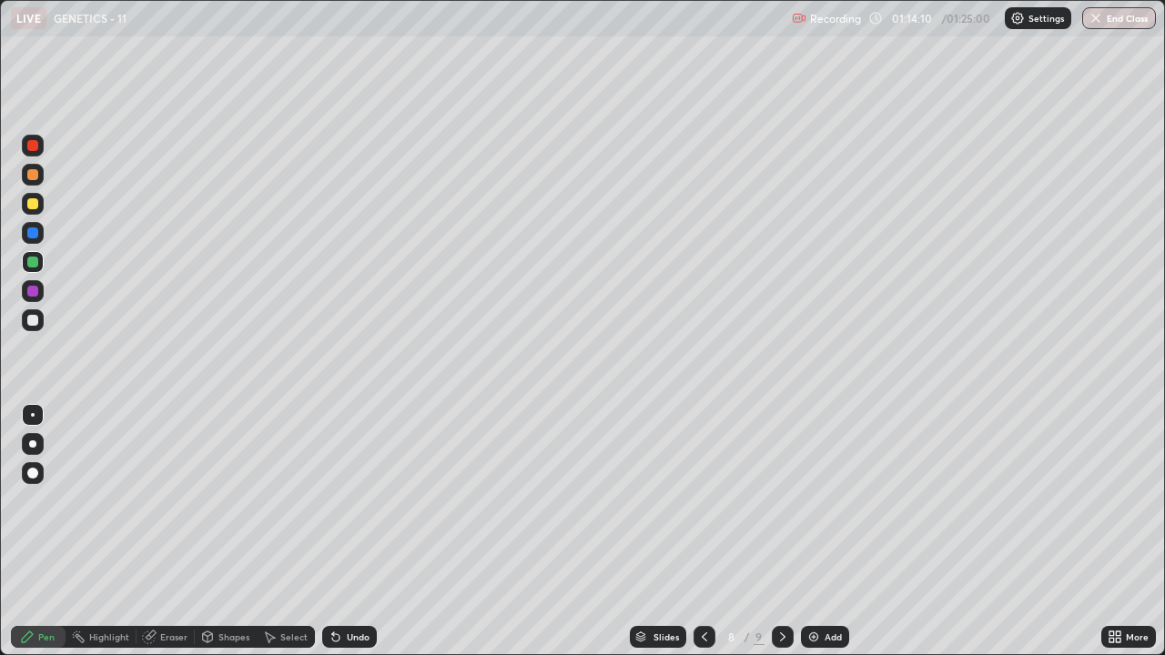
click at [31, 146] on div at bounding box center [32, 145] width 11 height 11
click at [25, 289] on div at bounding box center [33, 291] width 22 height 22
click at [781, 501] on icon at bounding box center [783, 637] width 15 height 15
click at [1117, 501] on icon at bounding box center [1118, 634] width 5 height 5
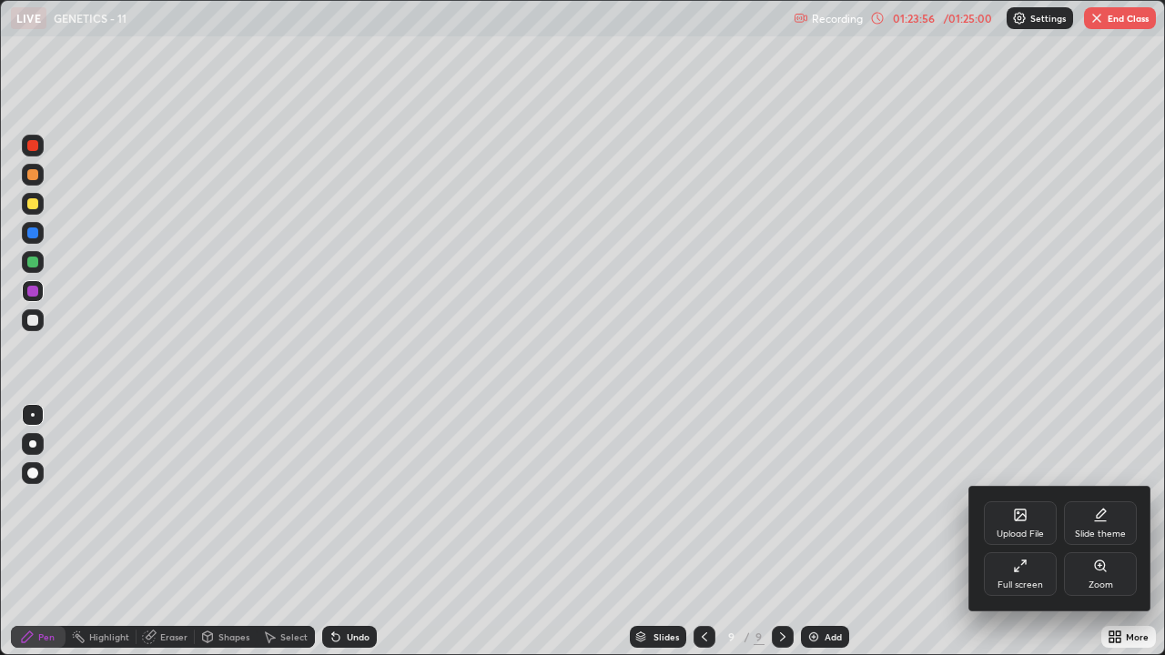
click at [1033, 501] on div "Full screen" at bounding box center [1021, 585] width 46 height 9
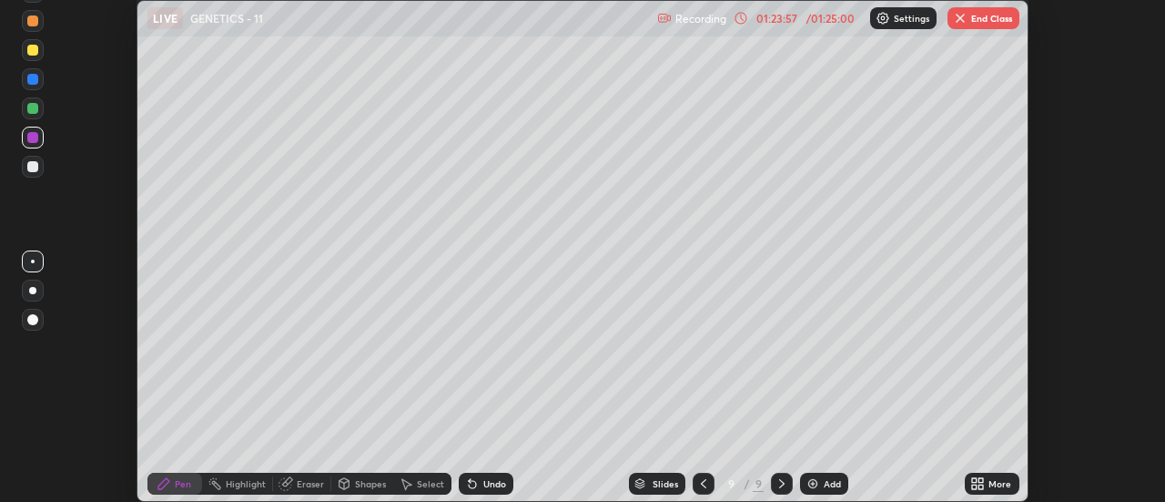
scroll to position [90532, 89868]
